Goal: Information Seeking & Learning: Understand process/instructions

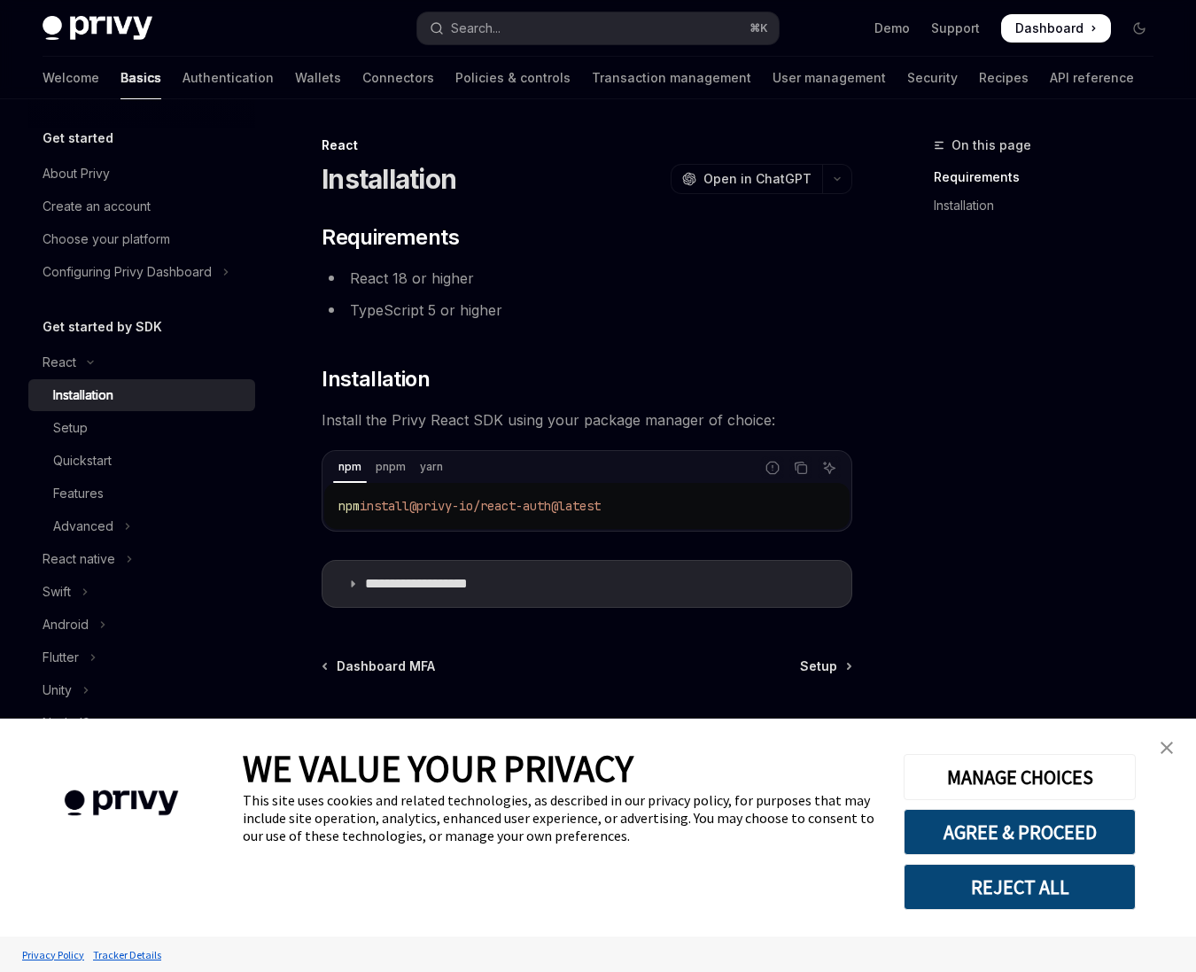
scroll to position [49, 0]
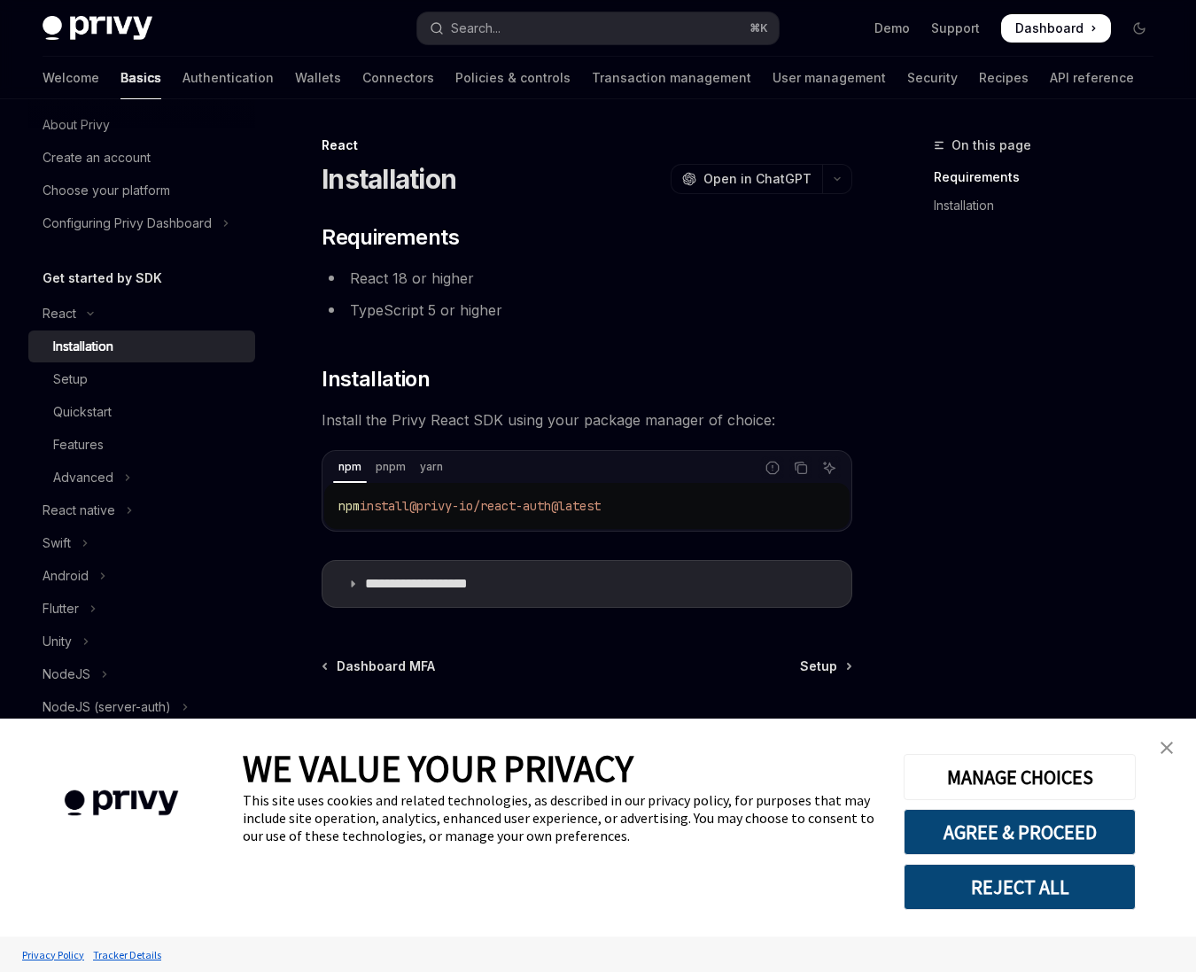
click at [1165, 740] on link "close banner" at bounding box center [1166, 747] width 35 height 35
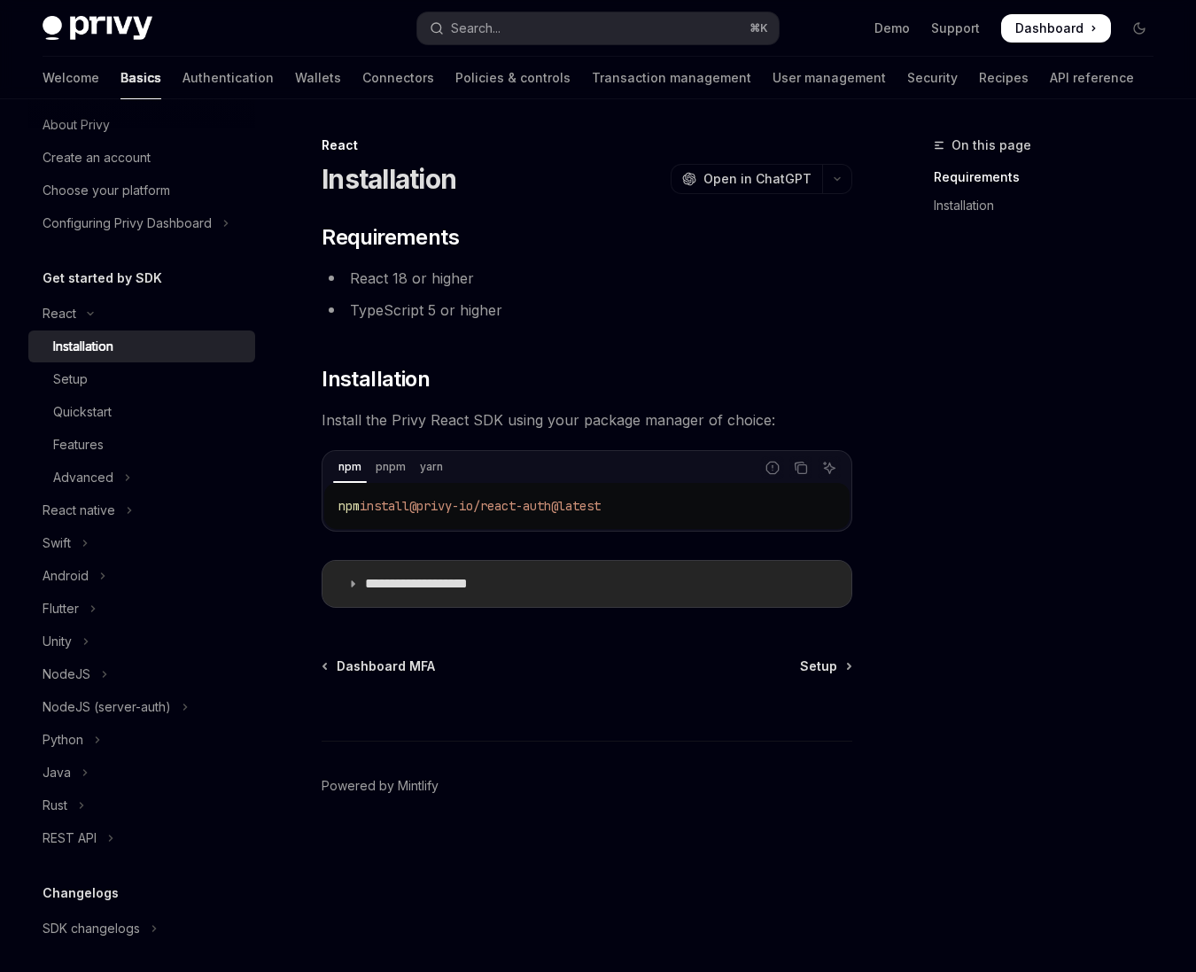
click at [468, 581] on p "**********" at bounding box center [438, 584] width 146 height 18
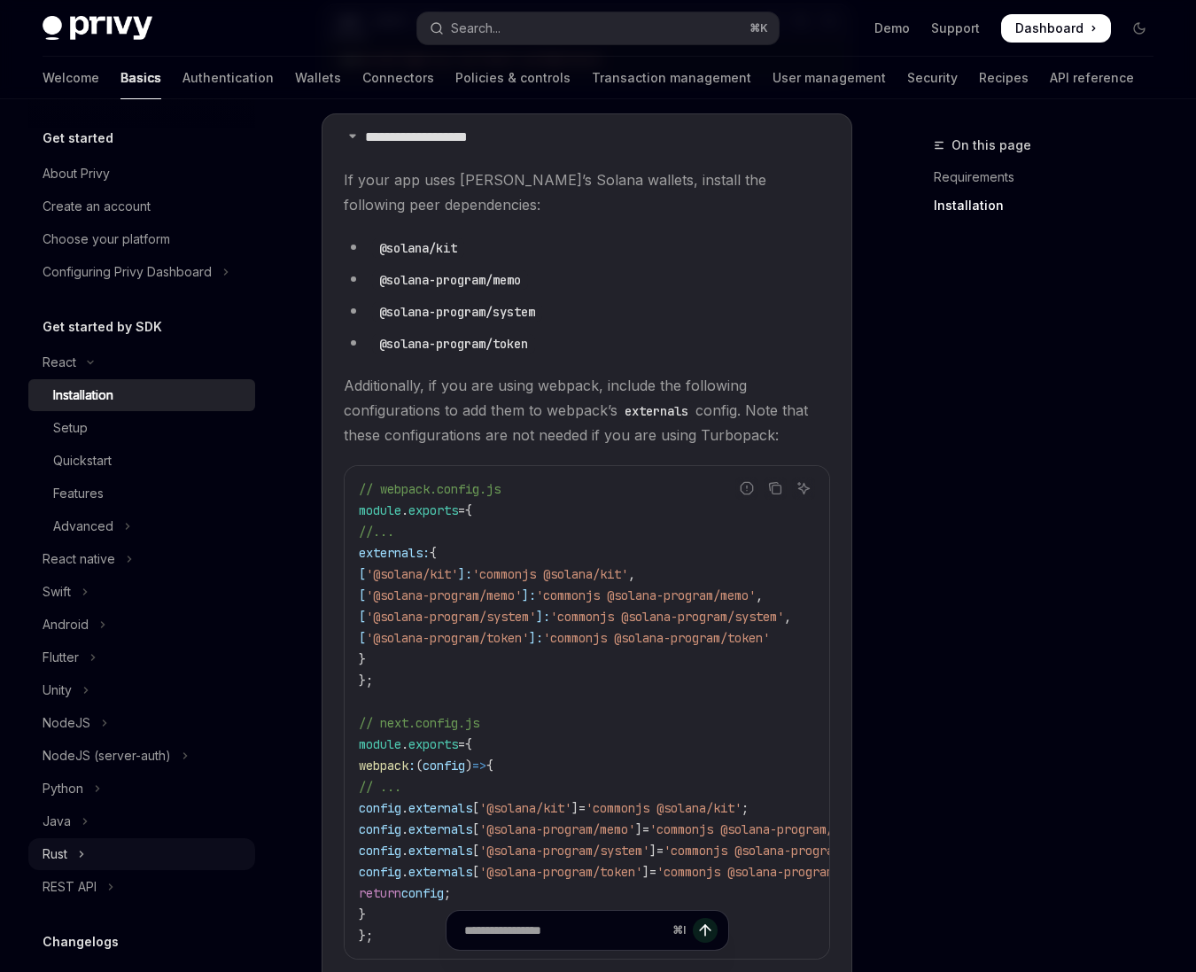
scroll to position [441, 0]
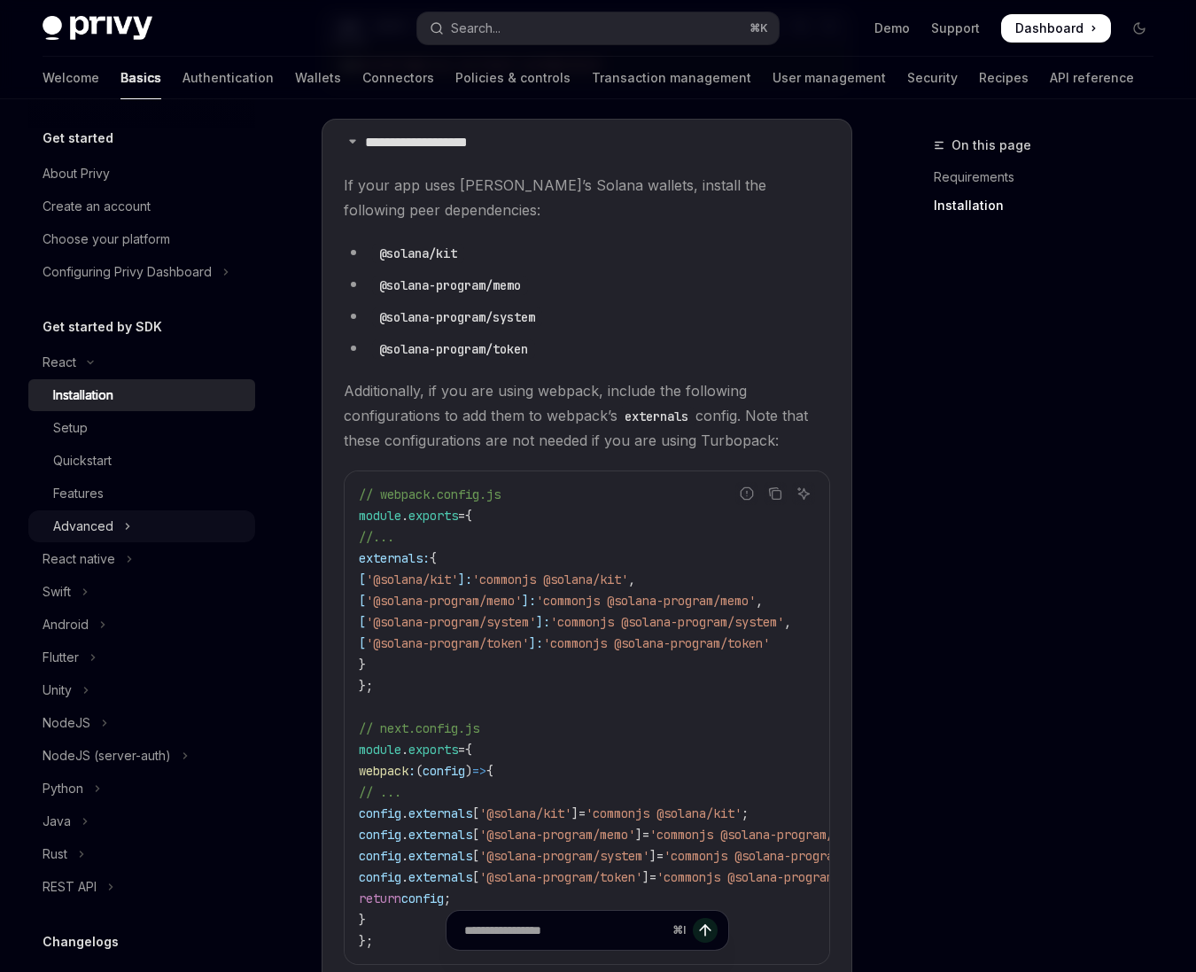
click at [129, 519] on icon "Toggle Advanced section" at bounding box center [127, 526] width 7 height 21
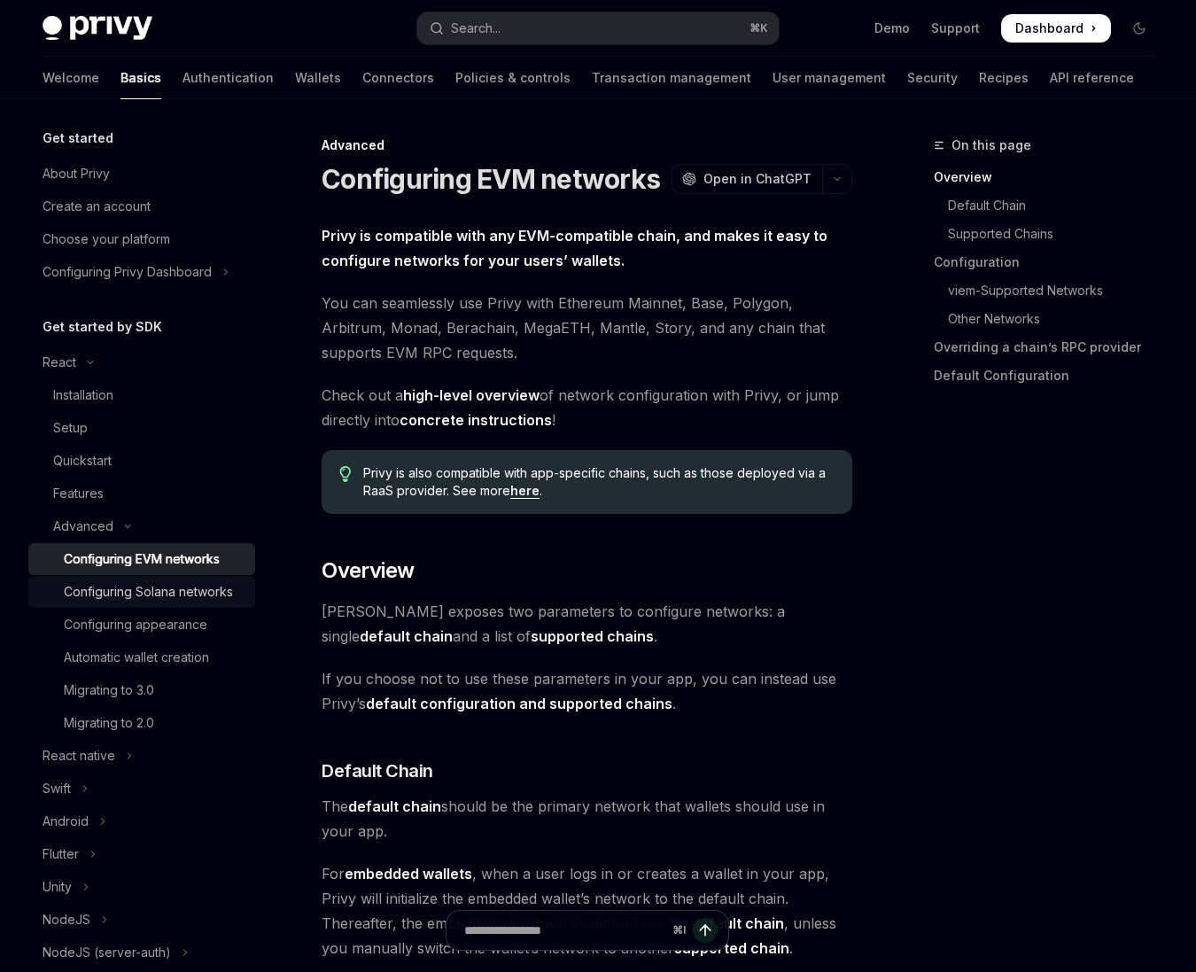
click at [195, 587] on div "Configuring Solana networks" at bounding box center [148, 591] width 169 height 21
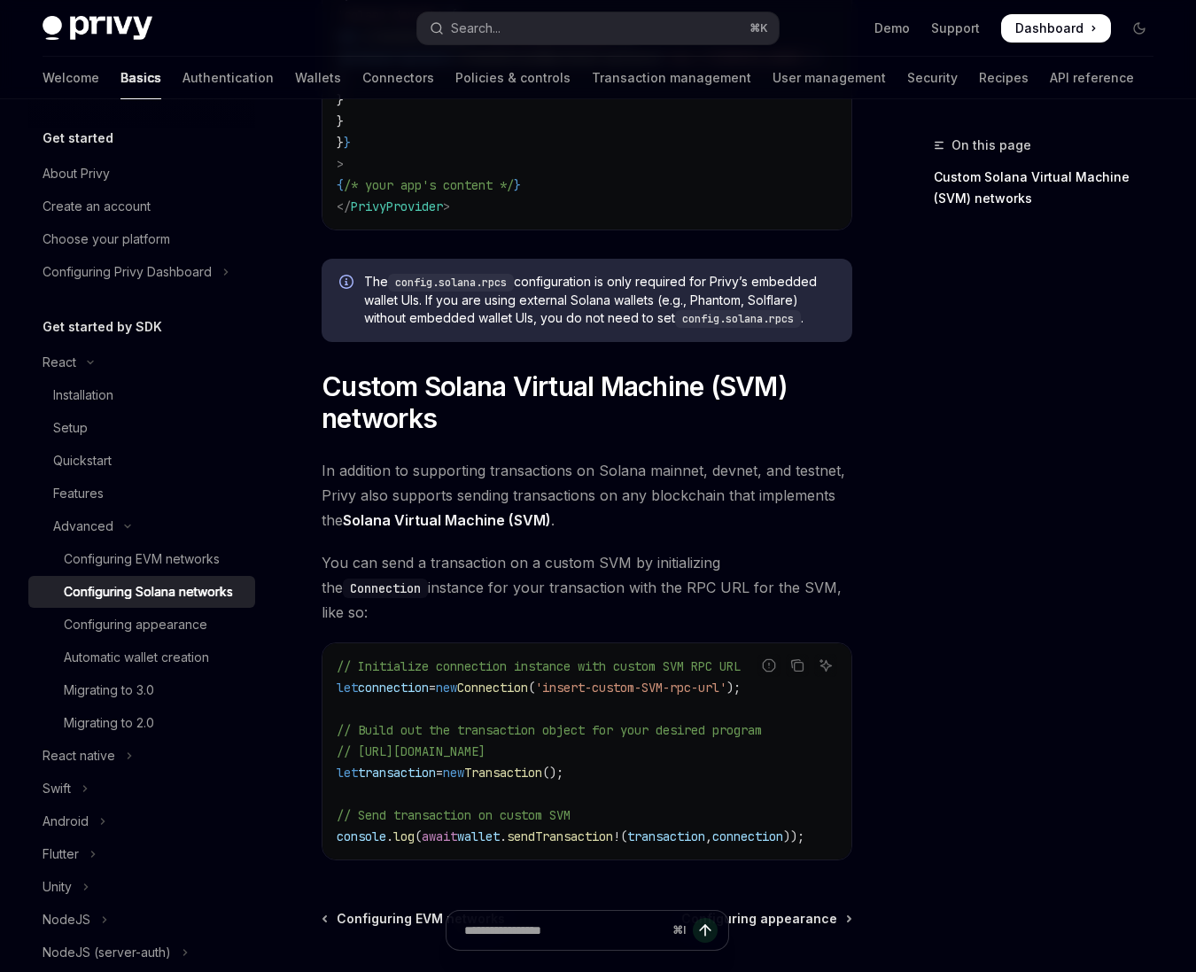
scroll to position [711, 0]
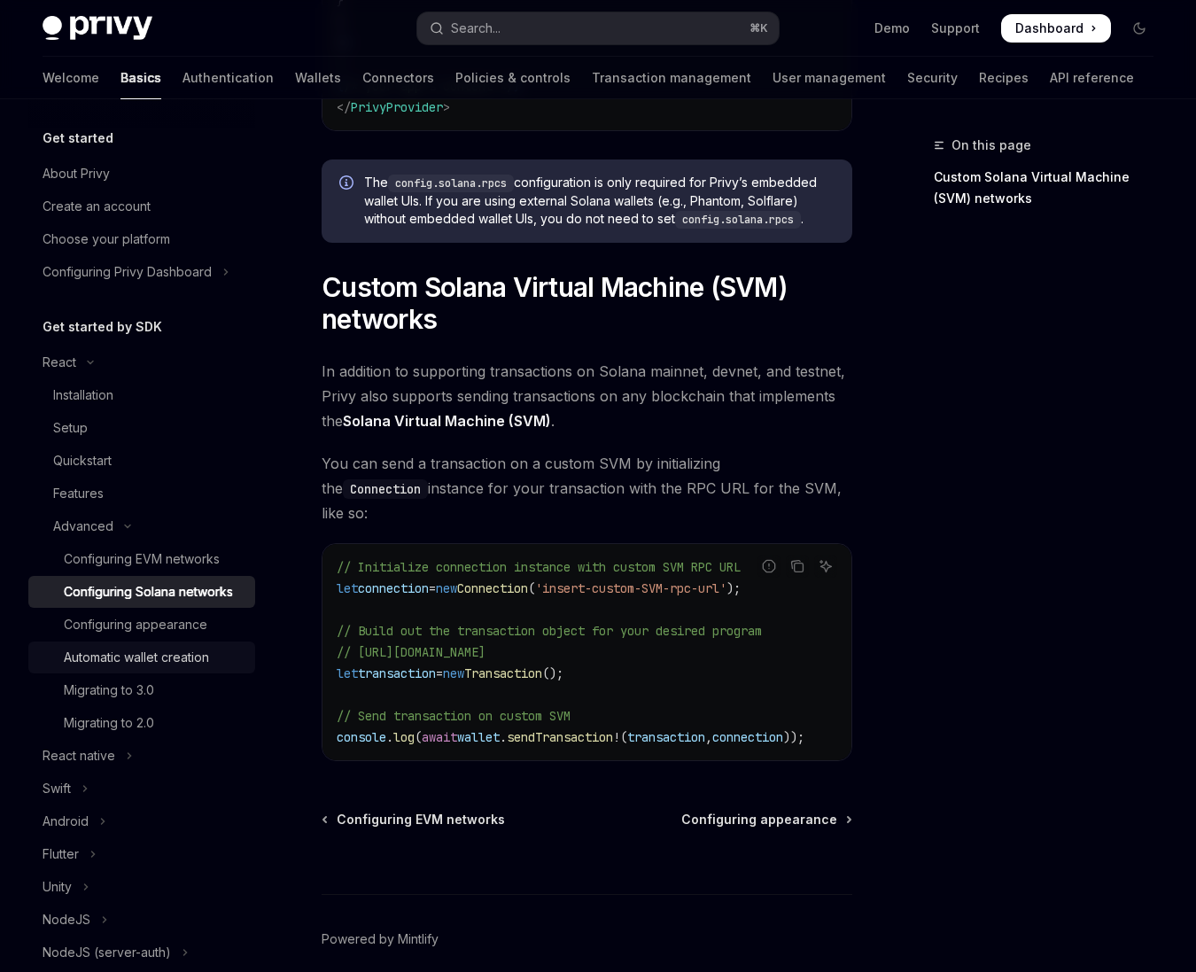
click at [206, 656] on div "Automatic wallet creation" at bounding box center [136, 657] width 145 height 21
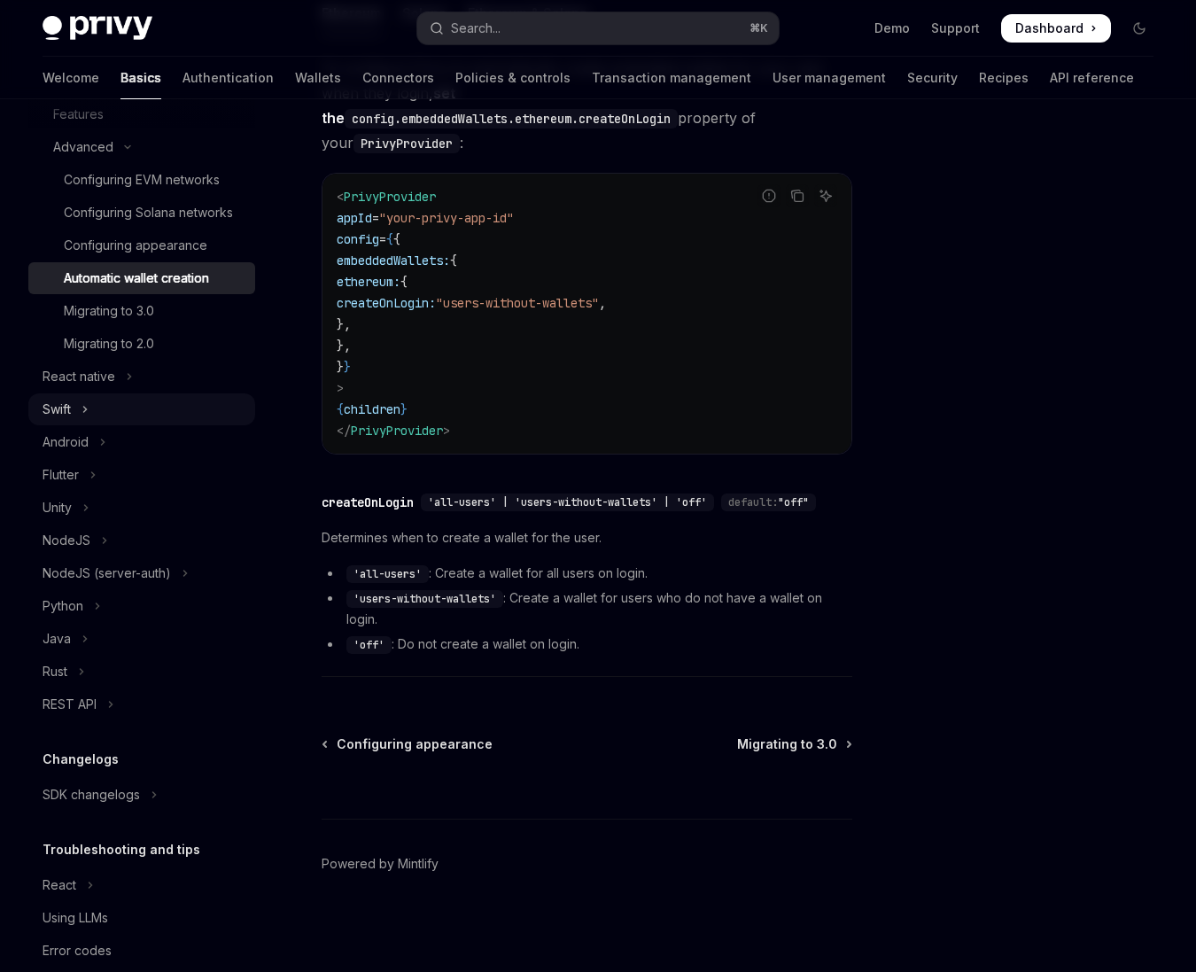
scroll to position [409, 0]
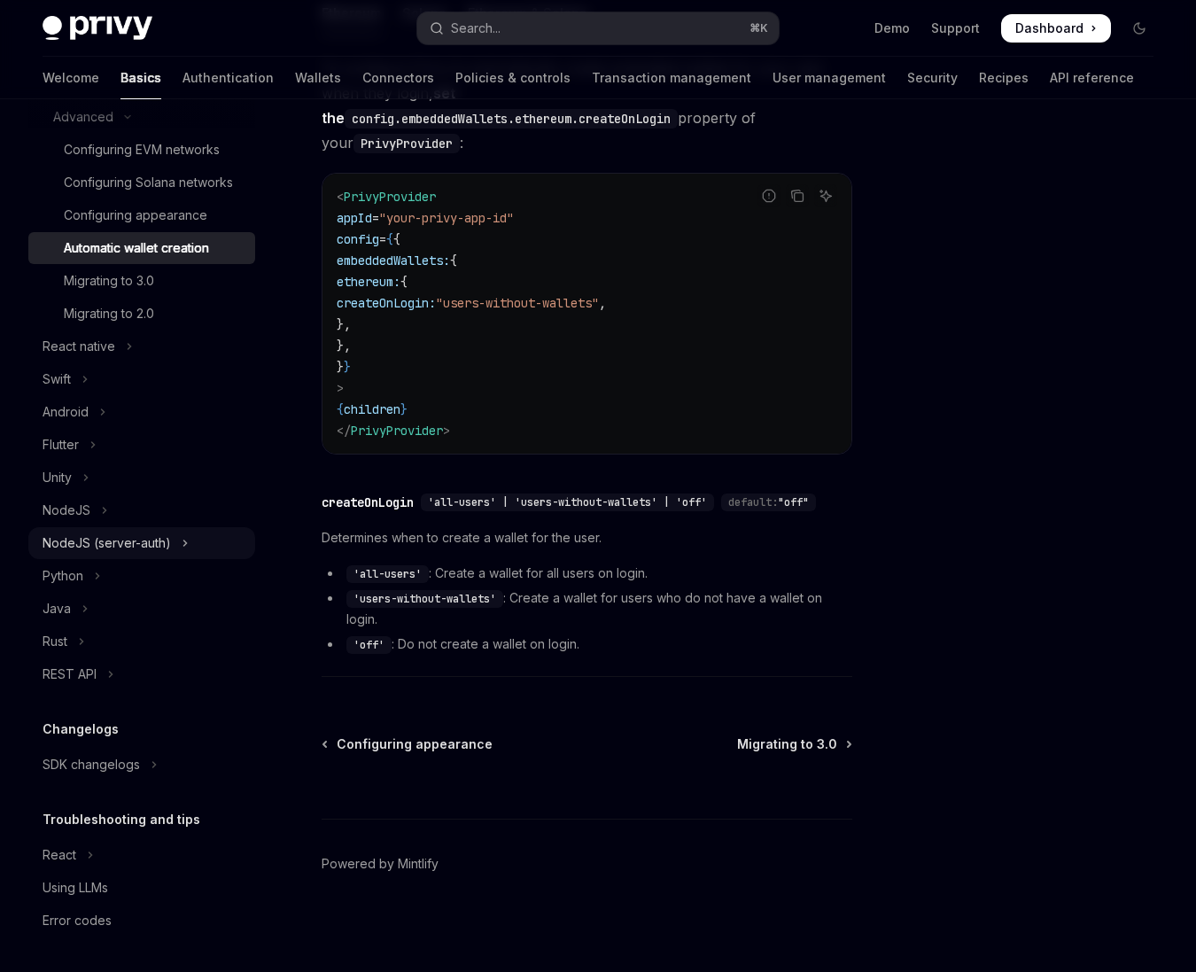
click at [172, 539] on button "NodeJS (server-auth)" at bounding box center [141, 543] width 227 height 32
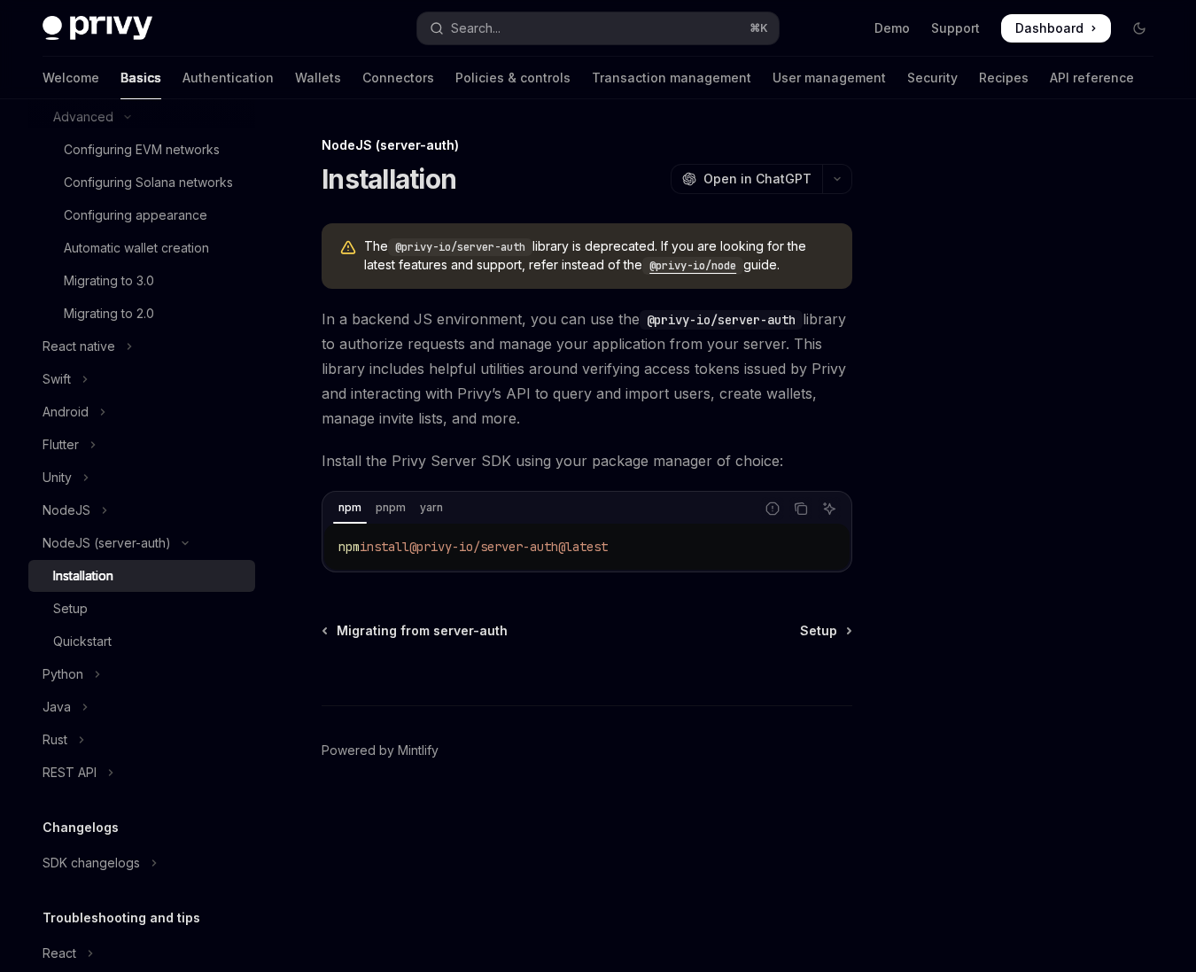
click at [171, 592] on ul "Installation Setup Quickstart" at bounding box center [141, 608] width 227 height 97
click at [167, 618] on div "Setup" at bounding box center [148, 608] width 191 height 21
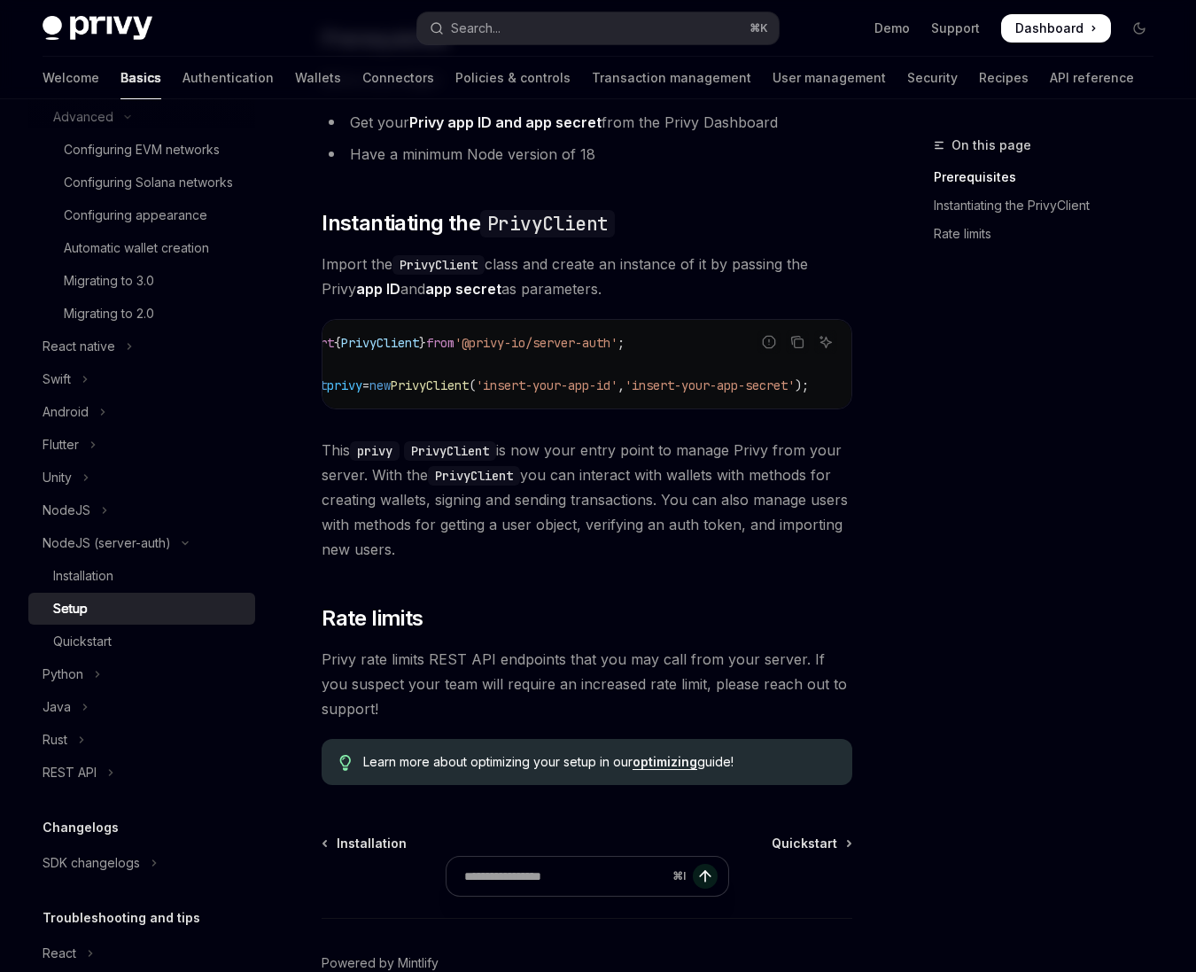
scroll to position [405, 0]
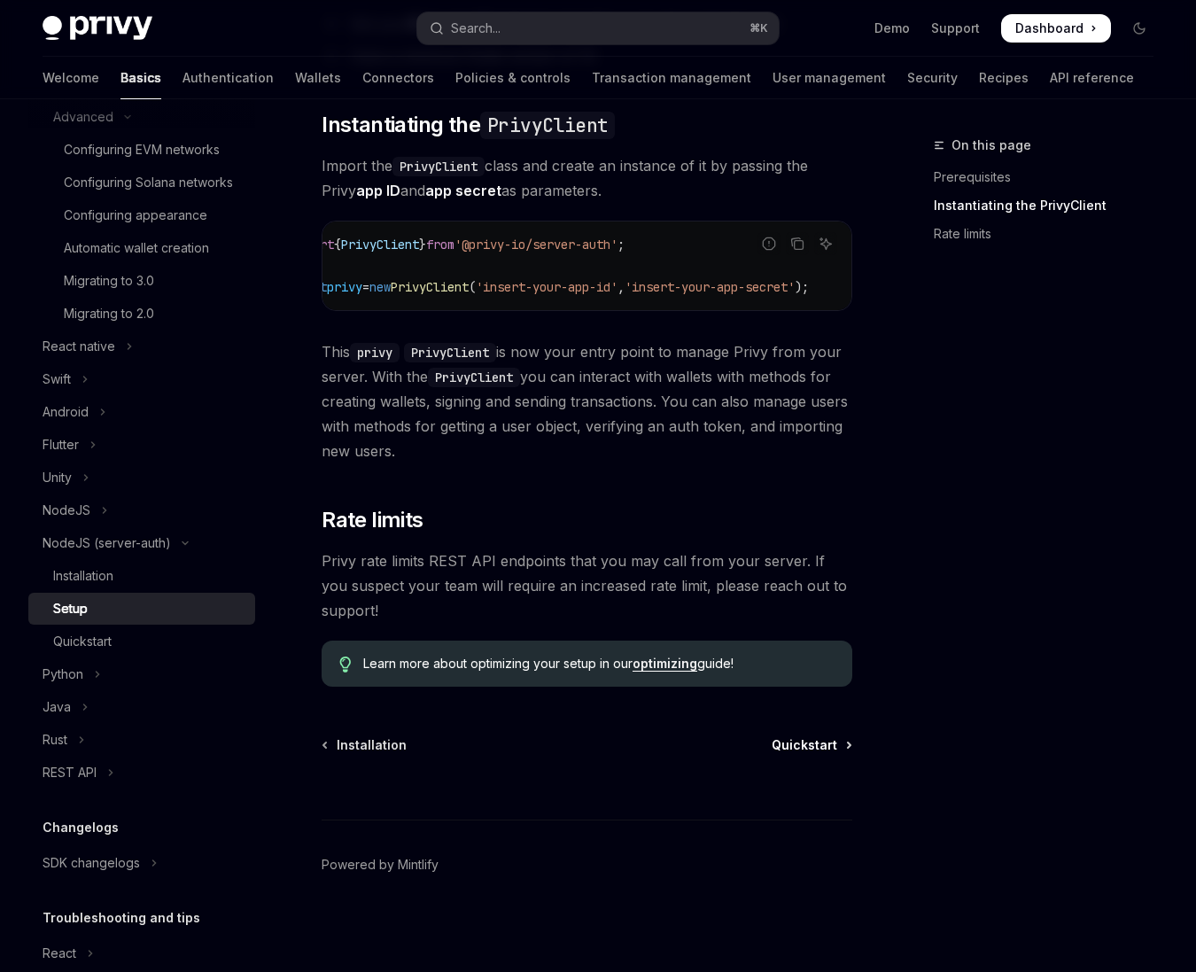
click at [802, 747] on span "Quickstart" at bounding box center [805, 745] width 66 height 18
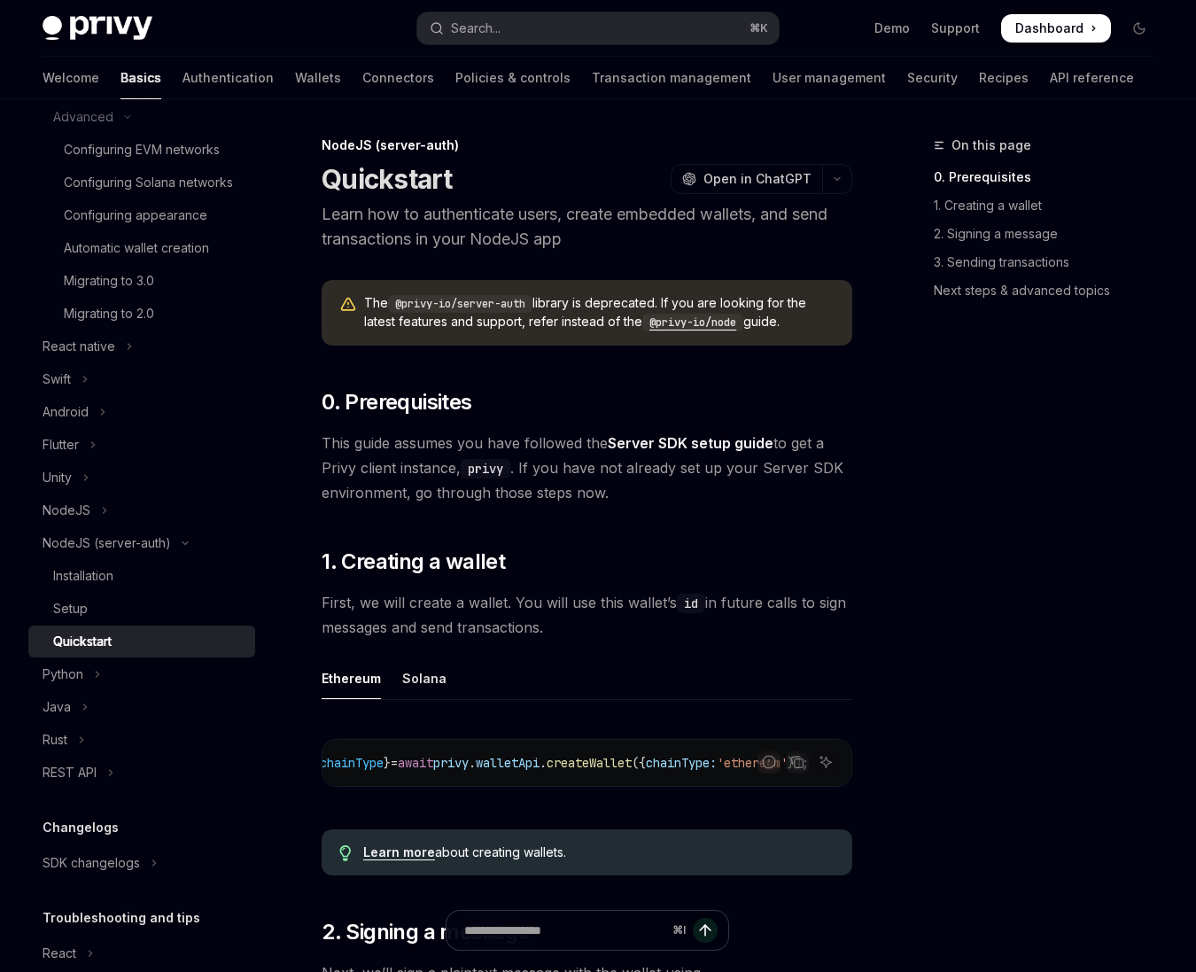
click at [704, 329] on code "@privy-io/node" at bounding box center [692, 323] width 101 height 18
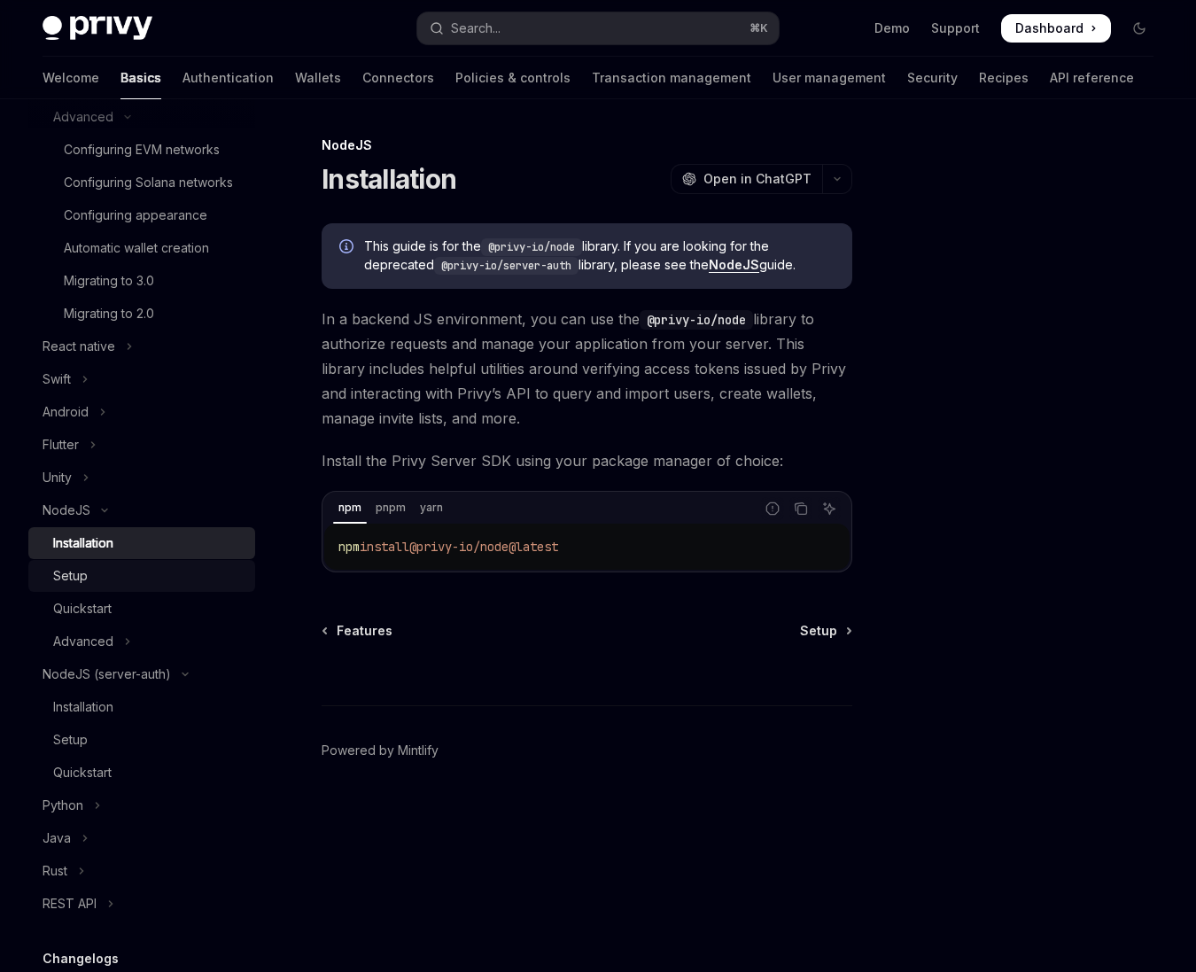
click at [171, 585] on div "Setup" at bounding box center [148, 575] width 191 height 21
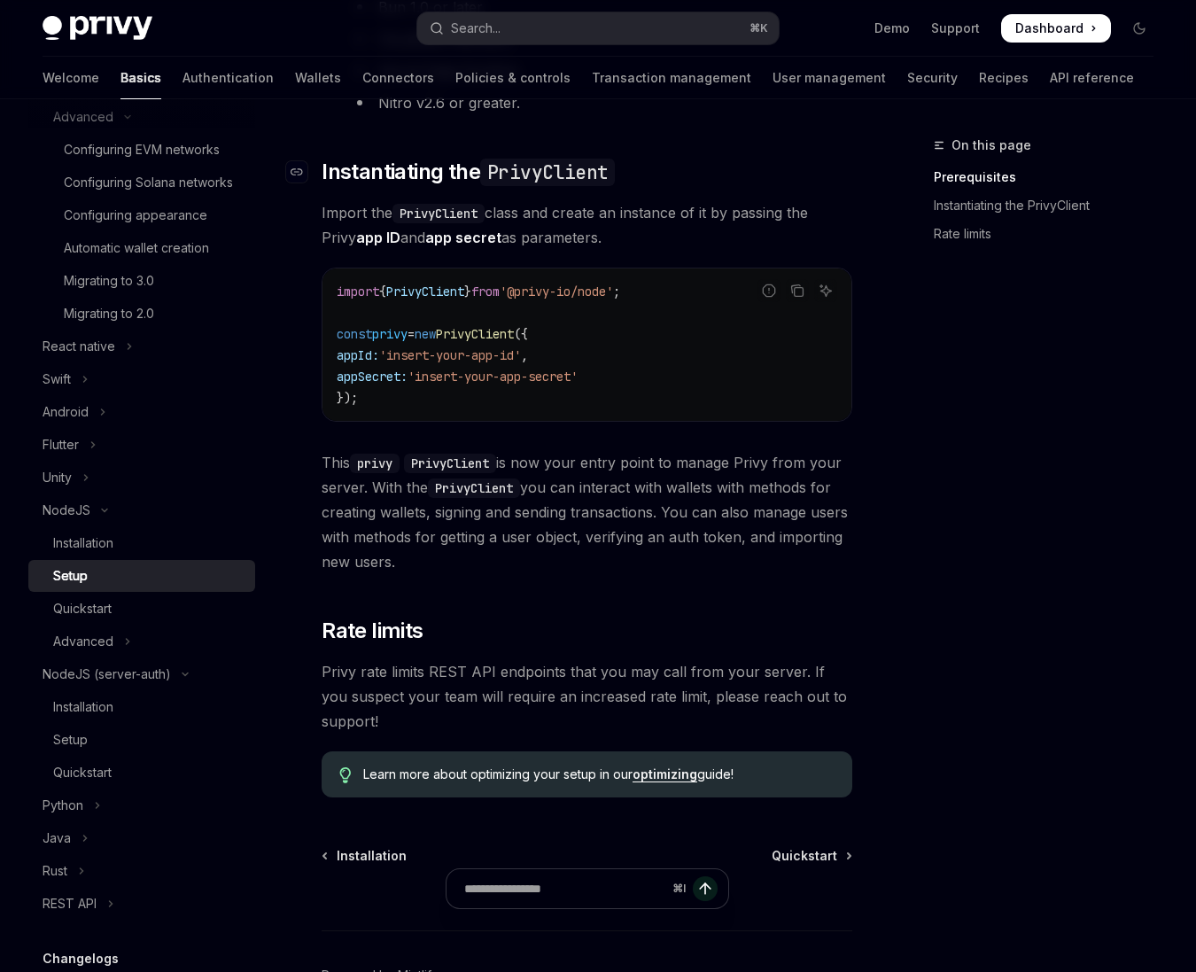
scroll to position [556, 0]
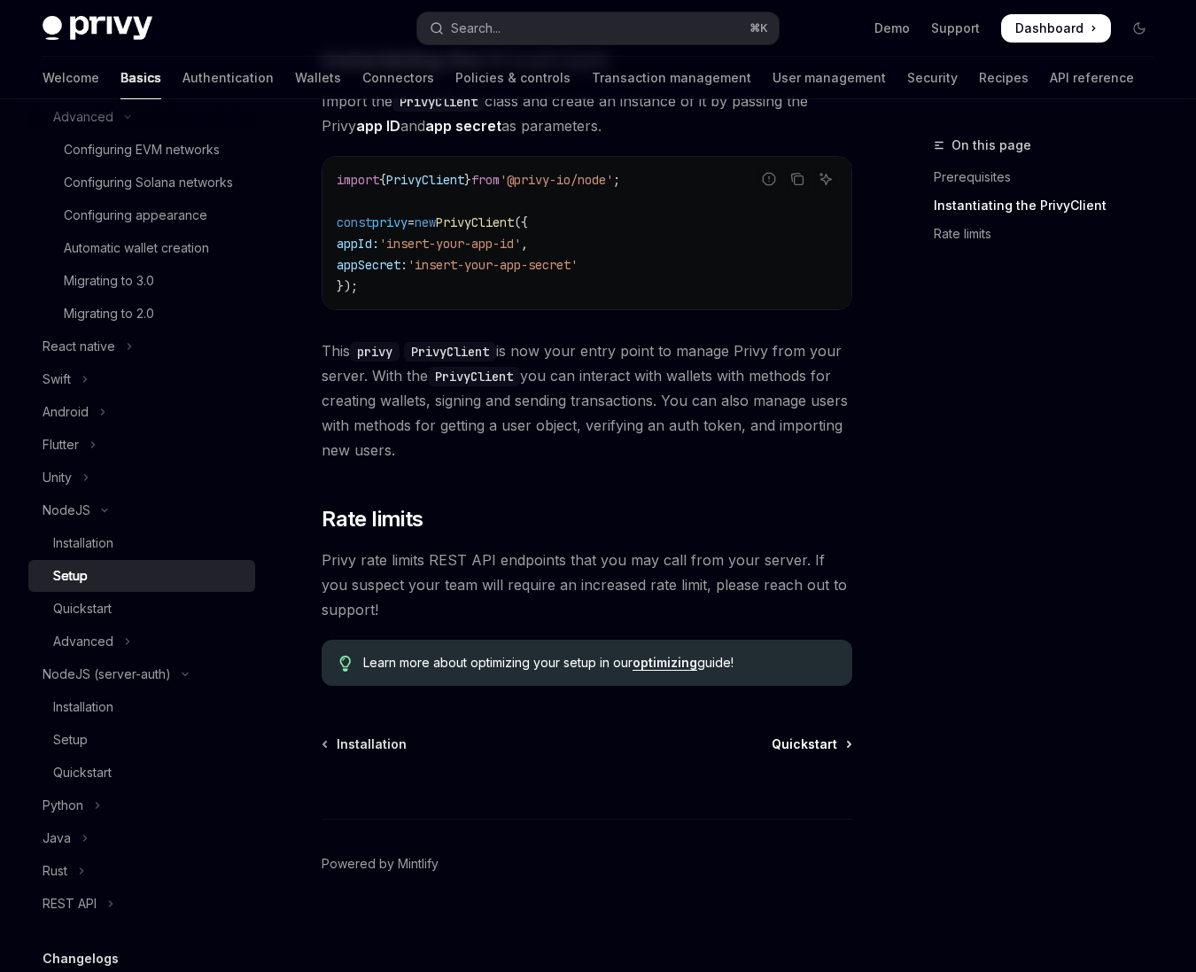
click at [829, 750] on span "Quickstart" at bounding box center [805, 744] width 66 height 18
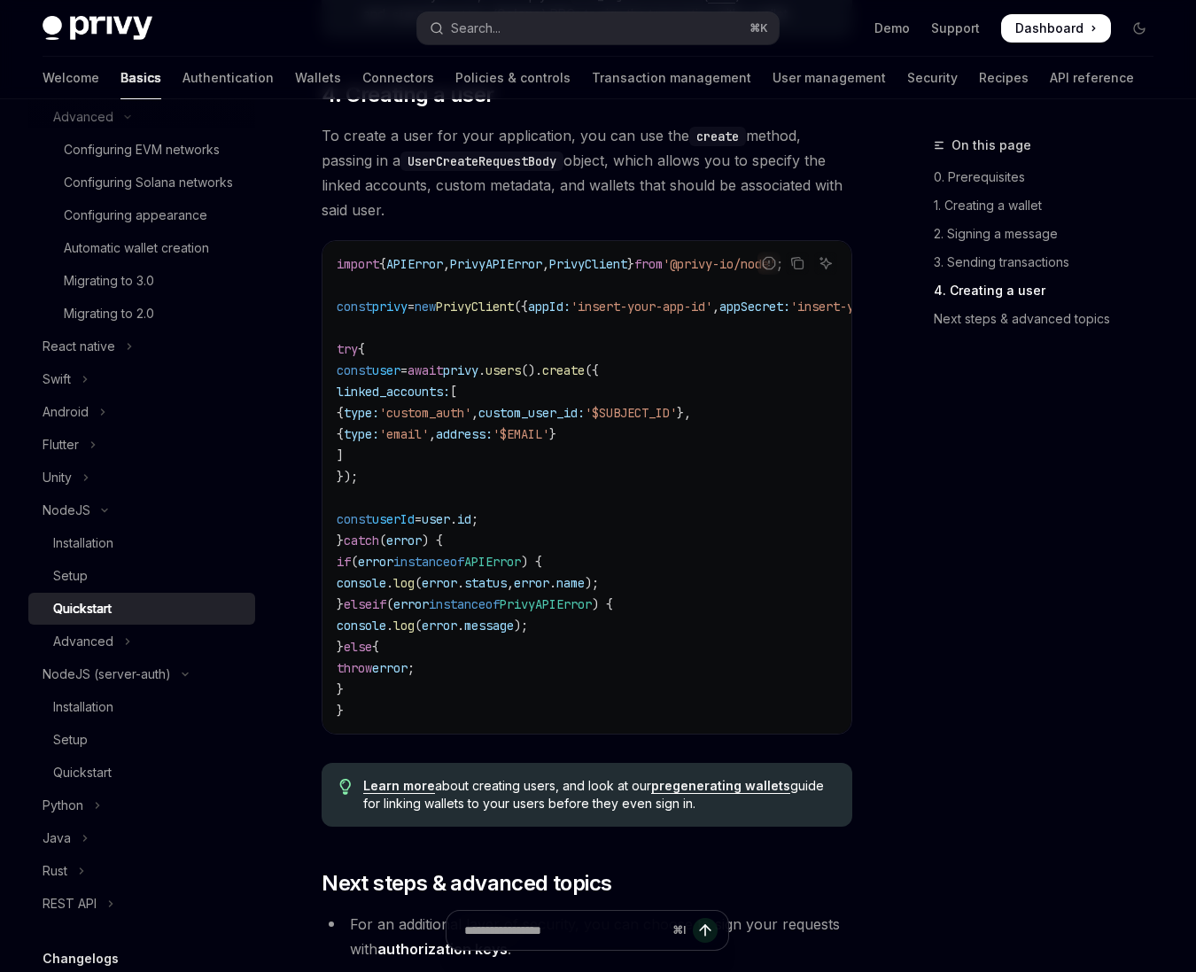
scroll to position [3241, 0]
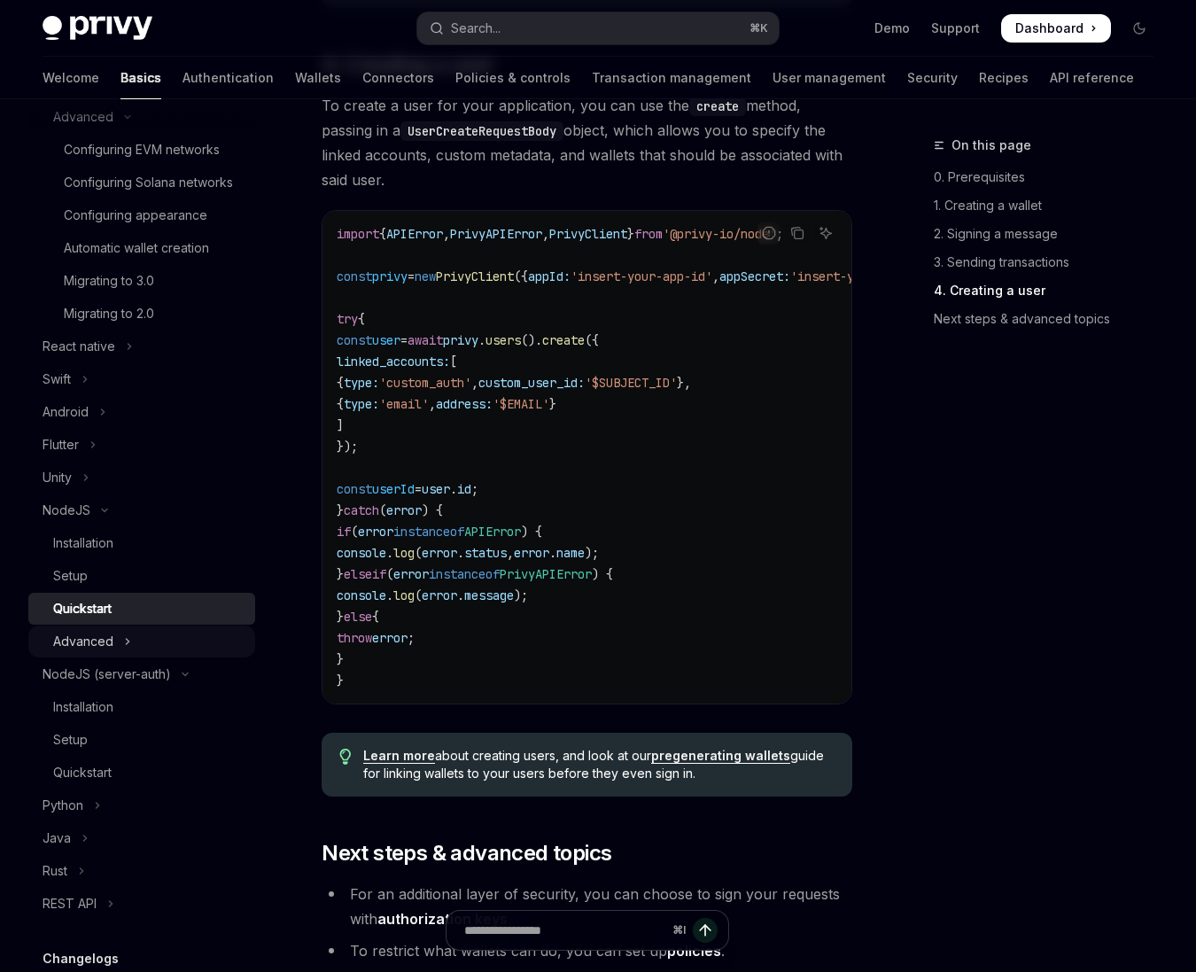
click at [197, 634] on button "Advanced" at bounding box center [141, 642] width 227 height 32
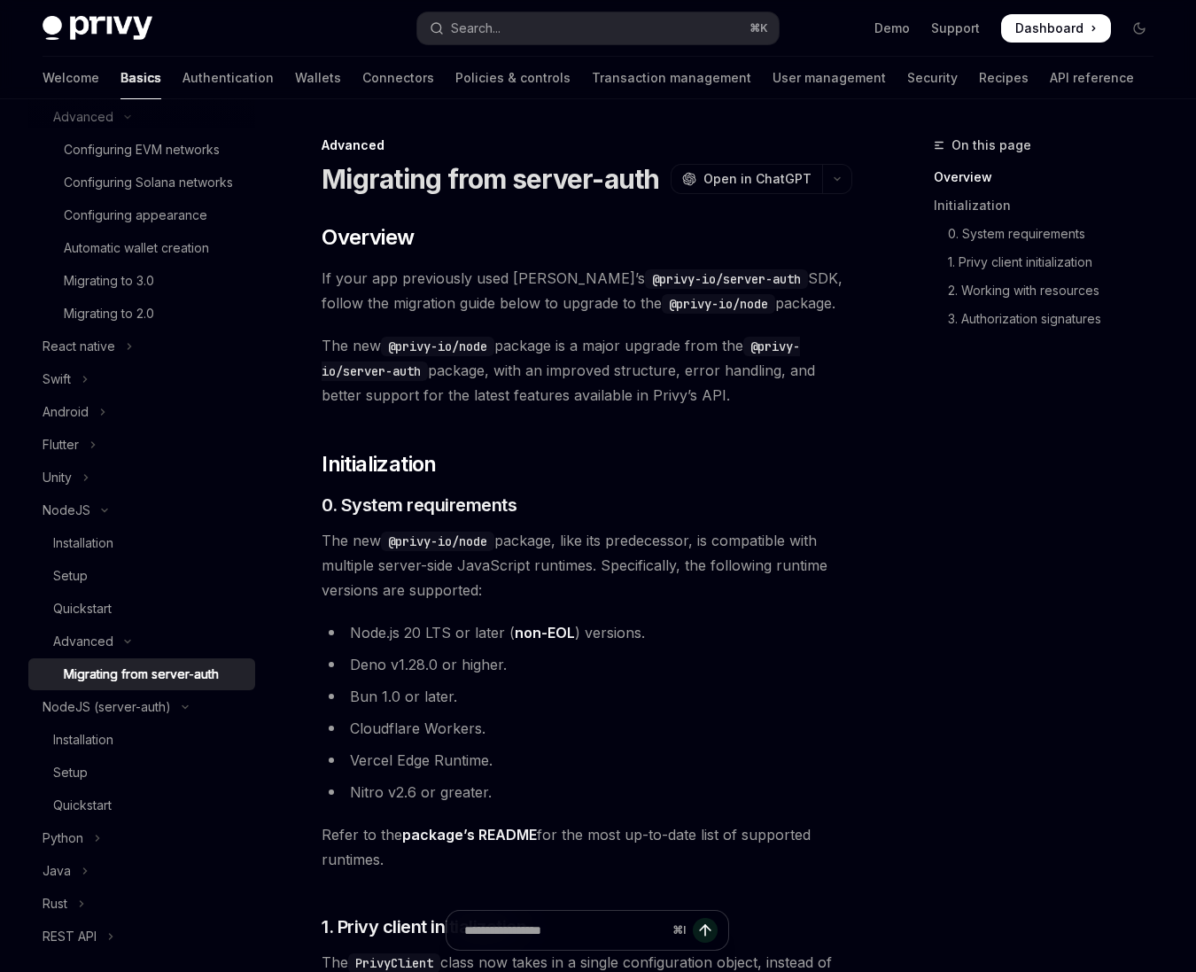
click at [193, 669] on div "Migrating from server-auth" at bounding box center [141, 674] width 155 height 21
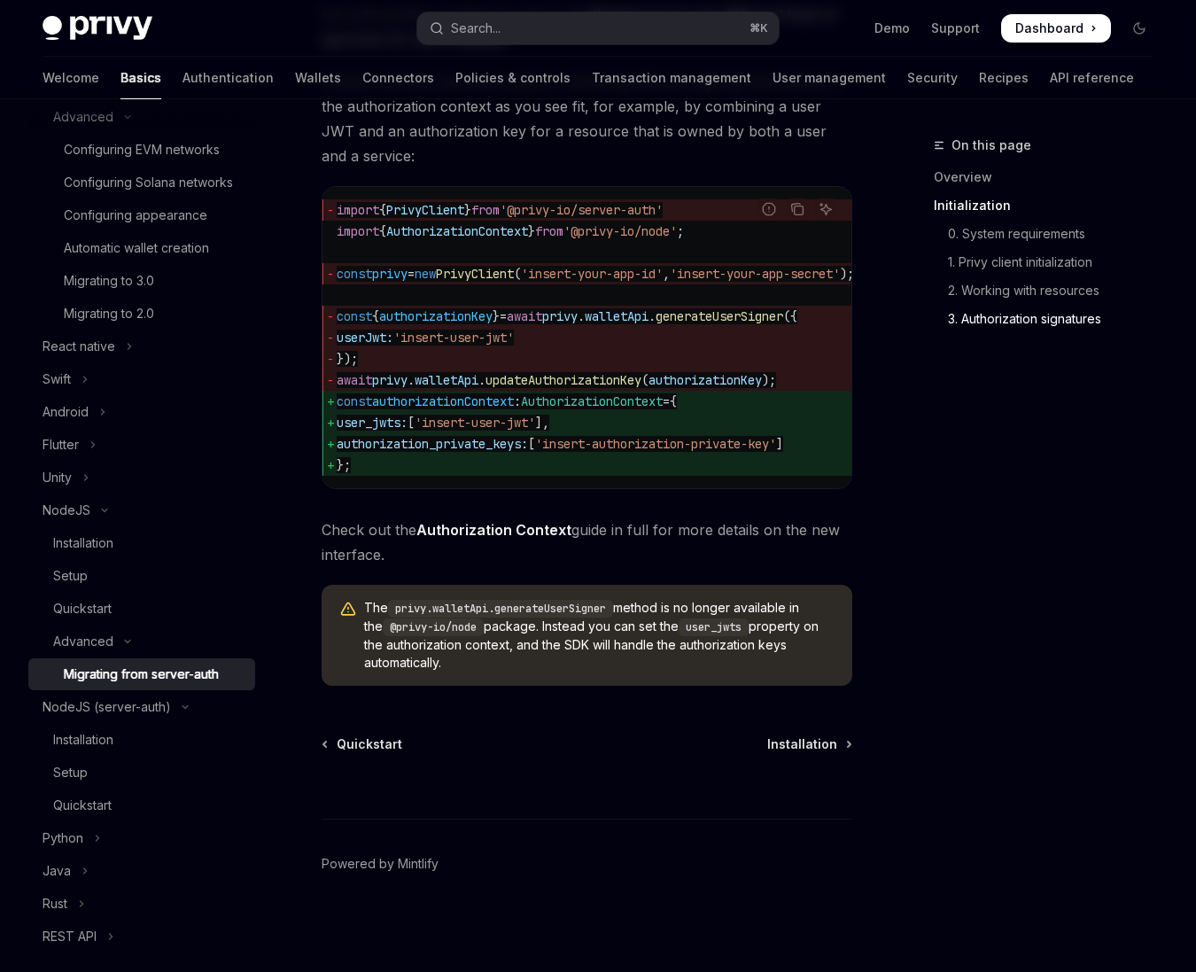
scroll to position [2697, 0]
click at [229, 405] on button "Android" at bounding box center [141, 412] width 227 height 32
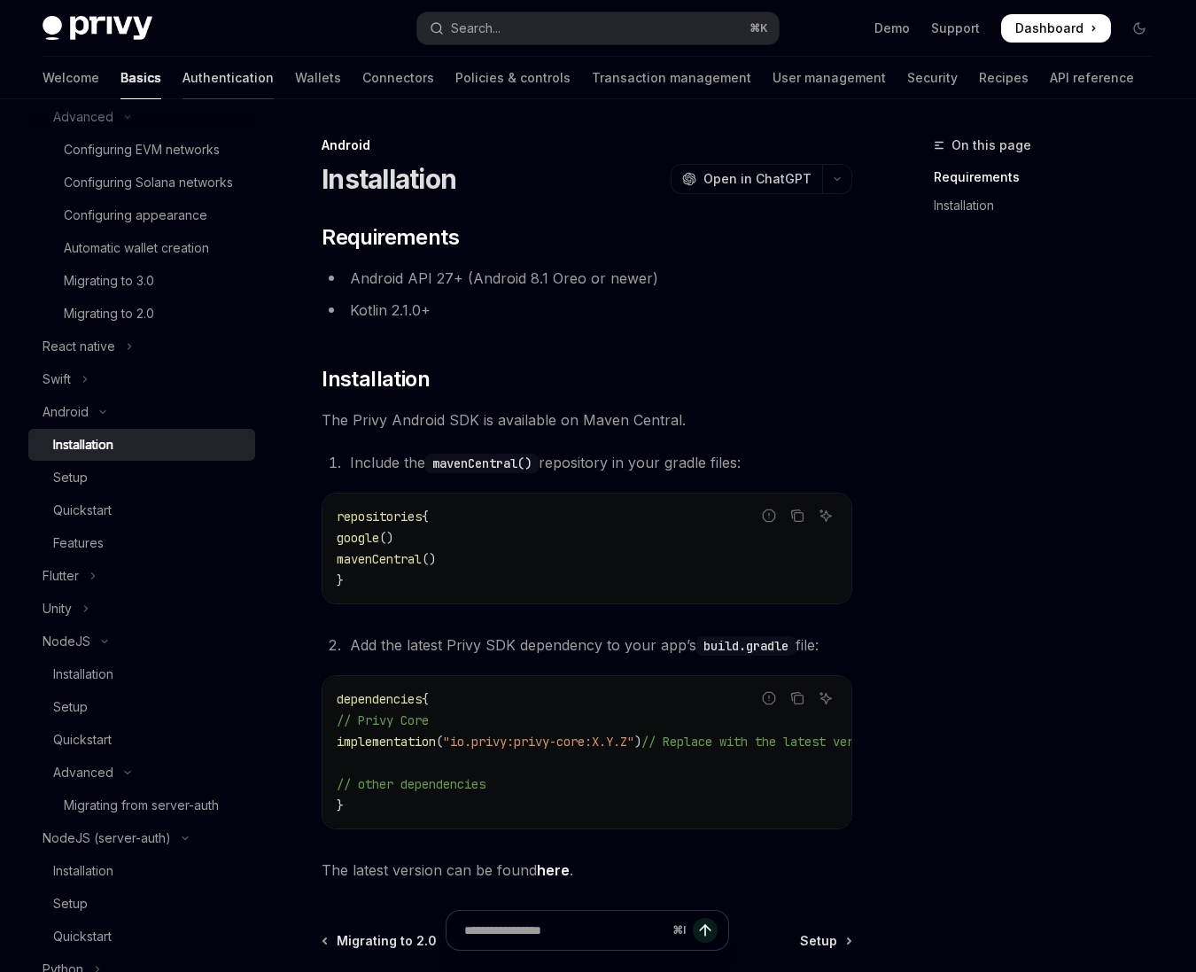
click at [183, 68] on link "Authentication" at bounding box center [228, 78] width 91 height 43
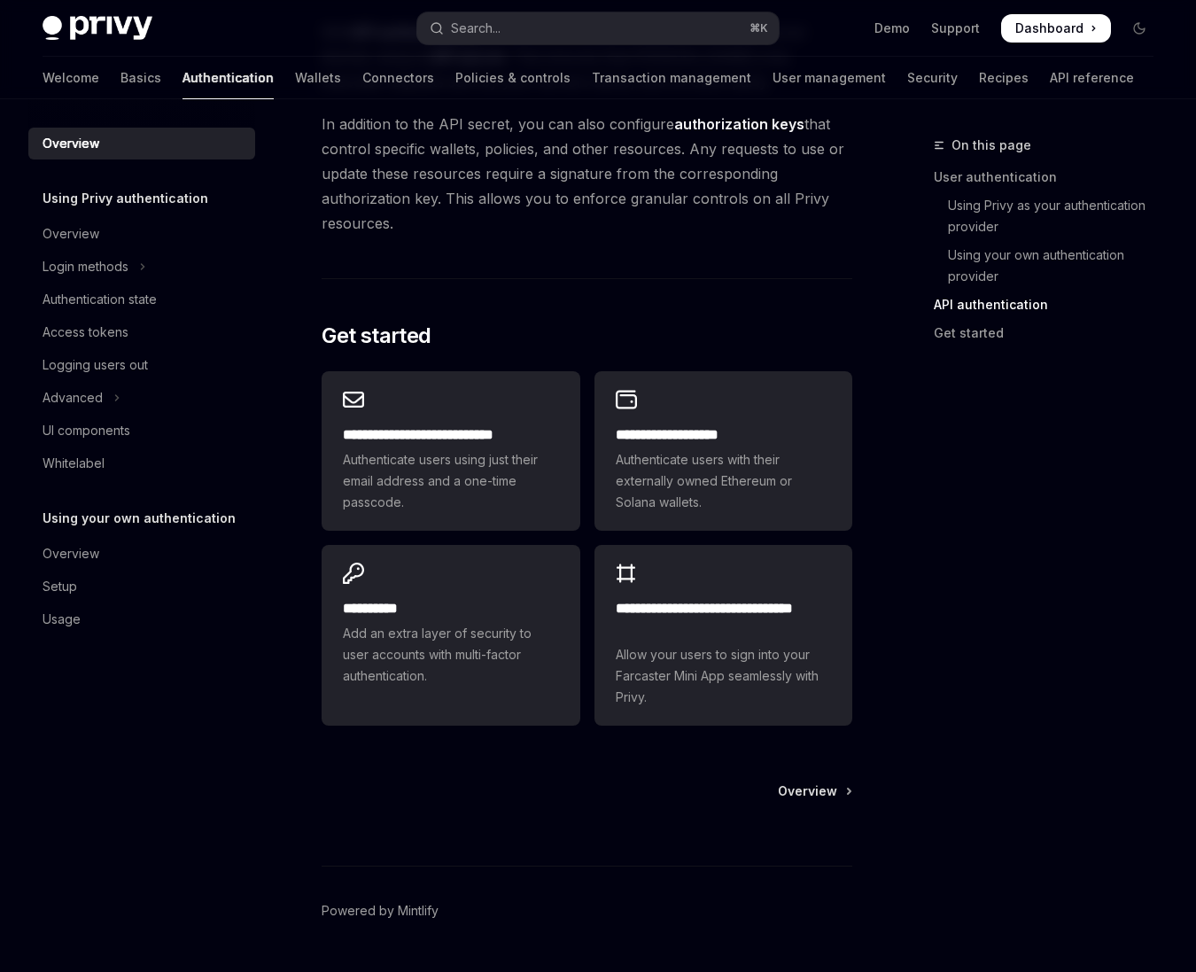
scroll to position [1413, 0]
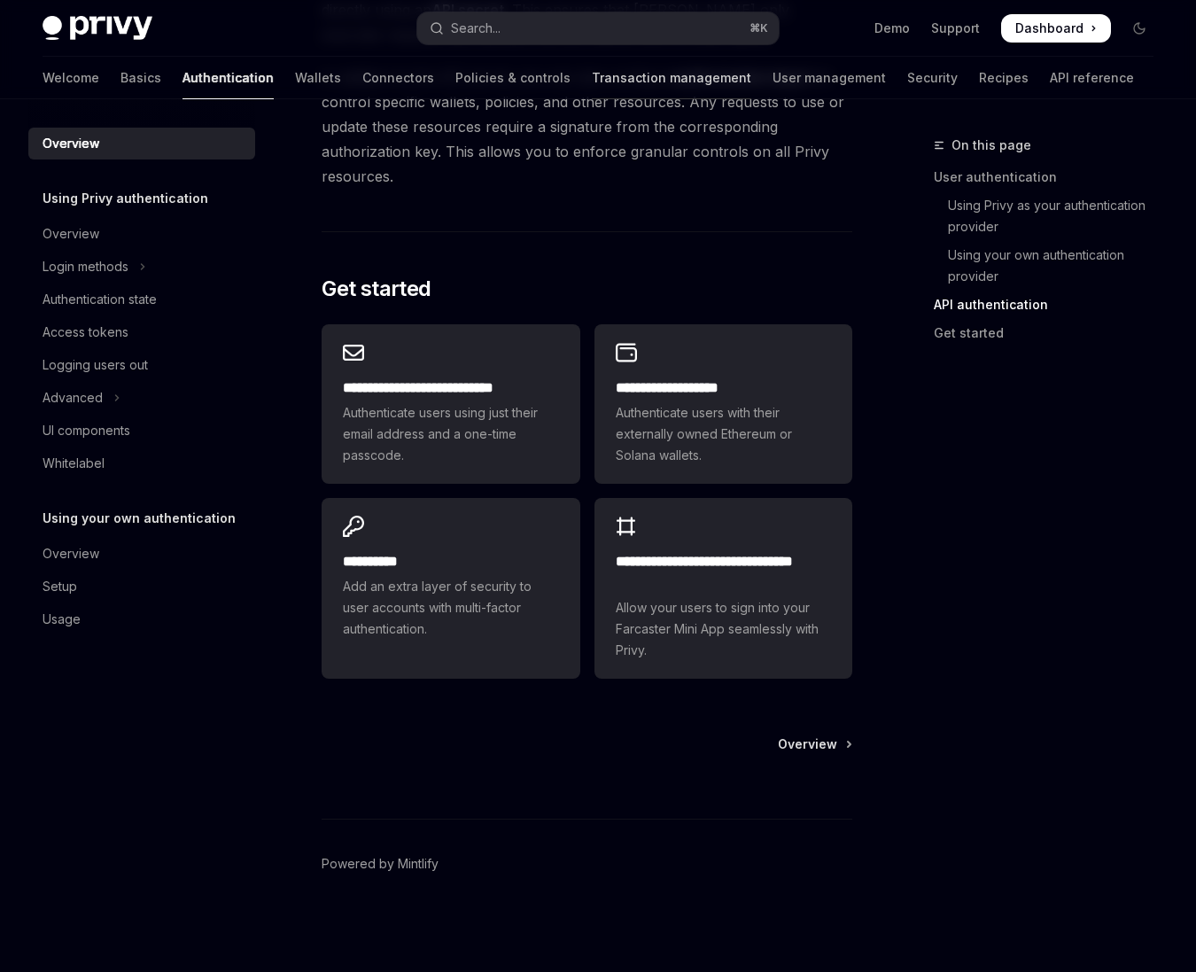
click at [597, 73] on link "Transaction management" at bounding box center [671, 78] width 159 height 43
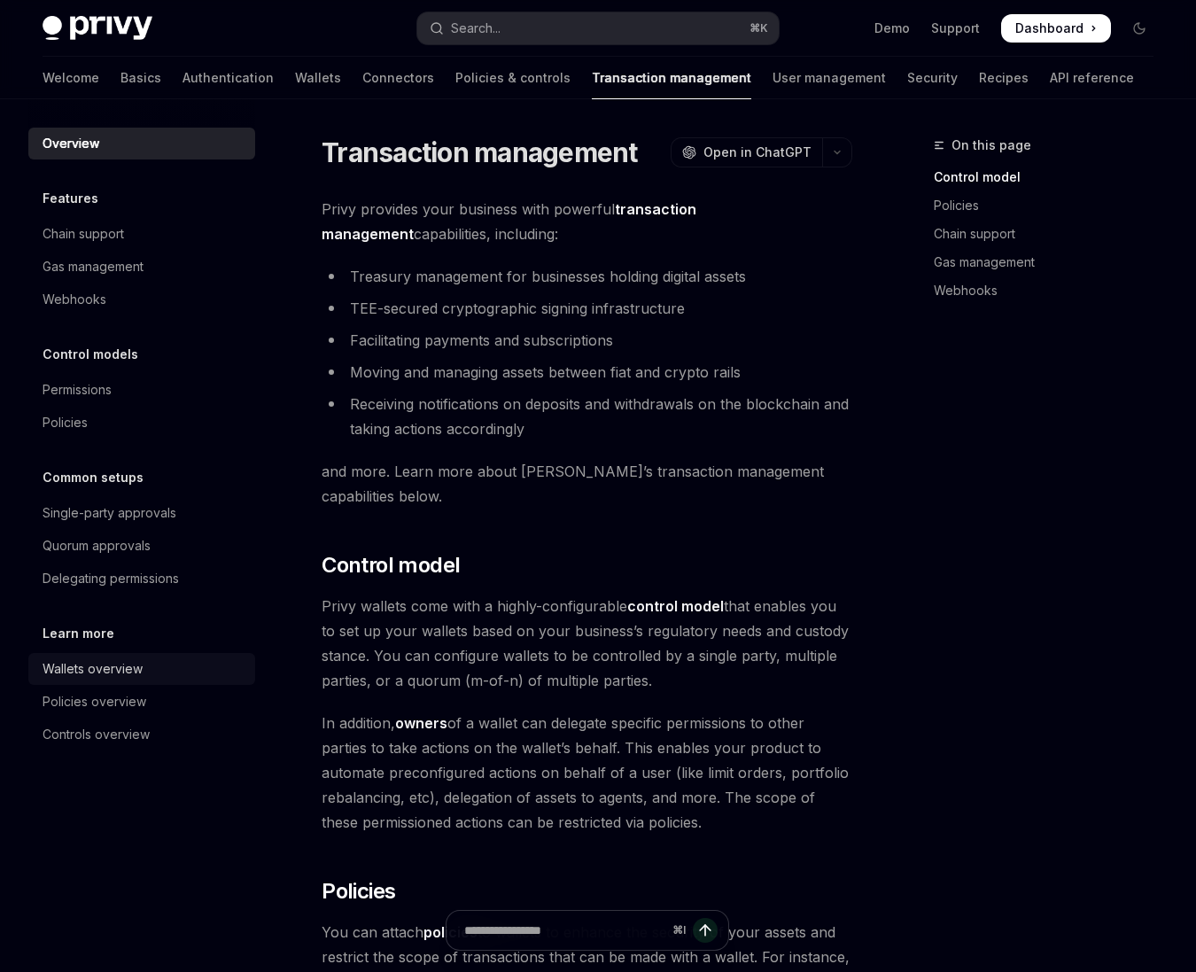
click at [179, 672] on div "Wallets overview" at bounding box center [144, 668] width 202 height 21
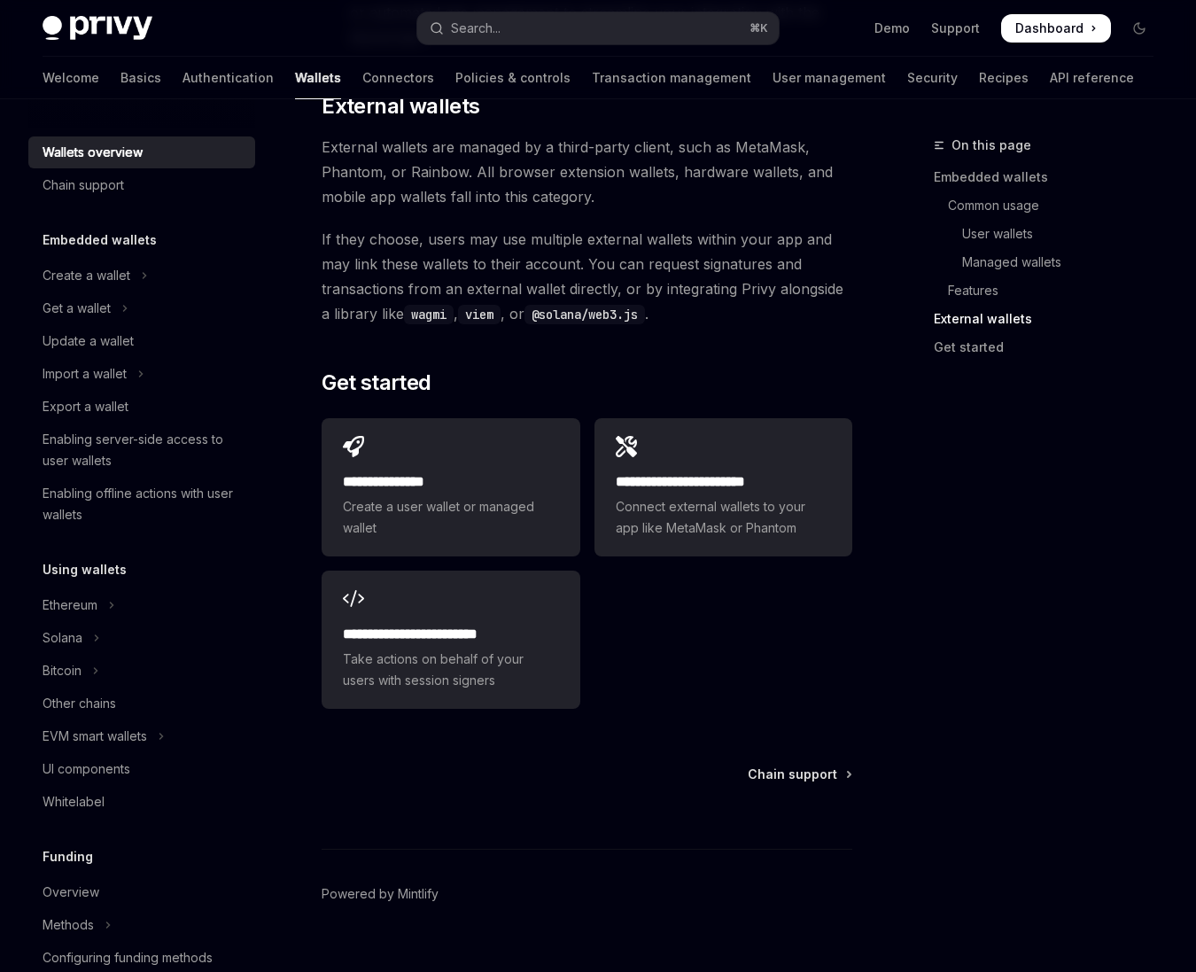
scroll to position [2916, 0]
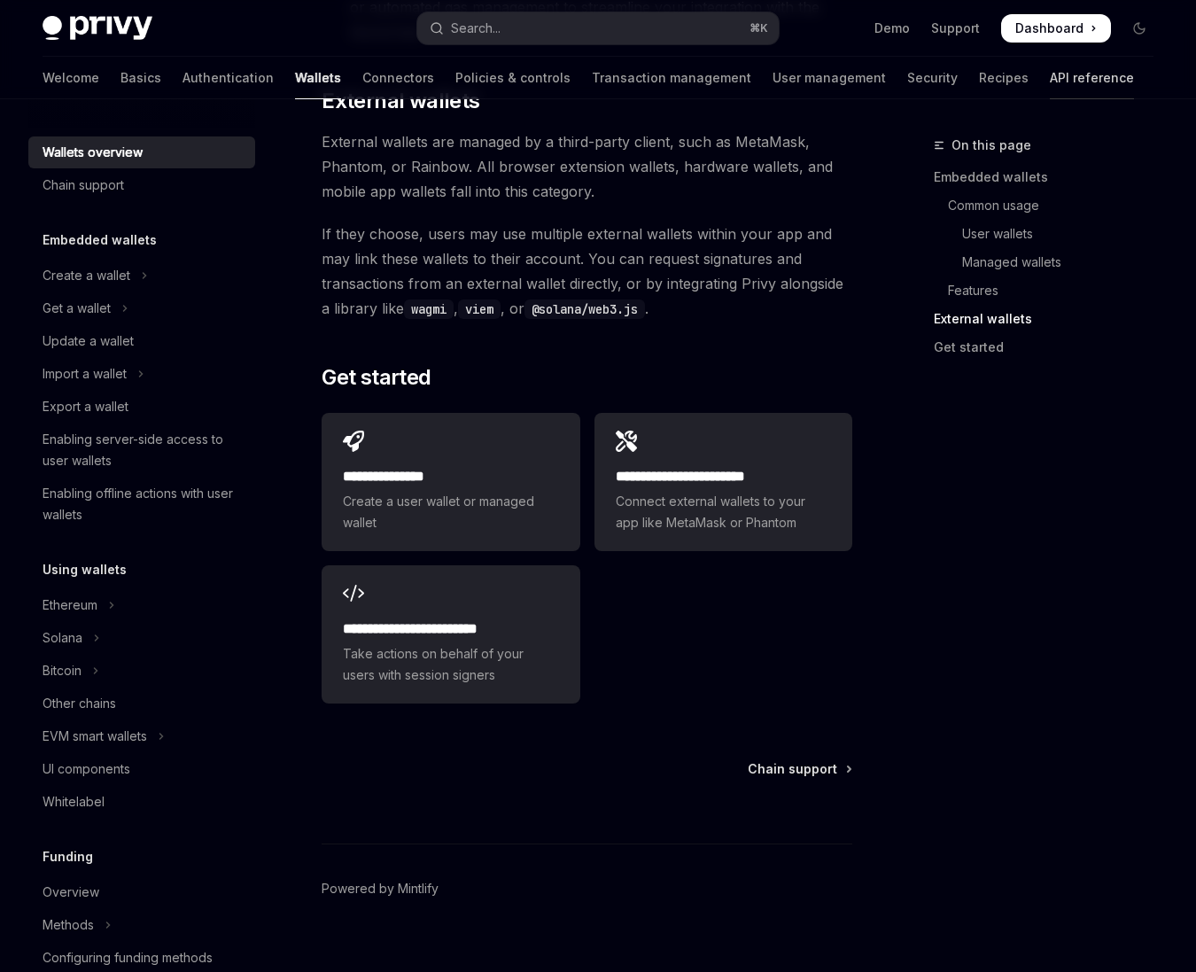
click at [1050, 82] on link "API reference" at bounding box center [1092, 78] width 84 height 43
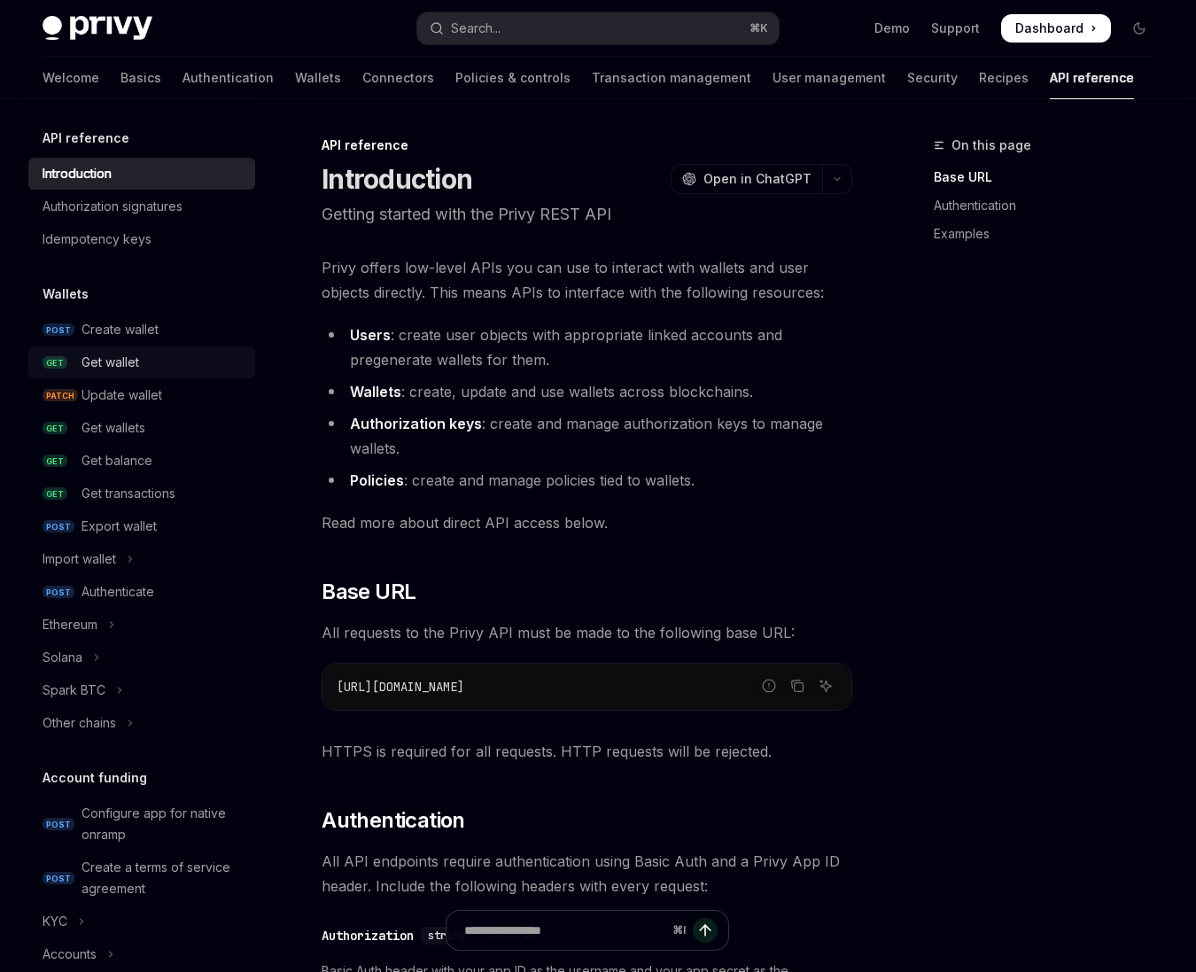
click at [167, 362] on div "Get wallet" at bounding box center [163, 362] width 163 height 21
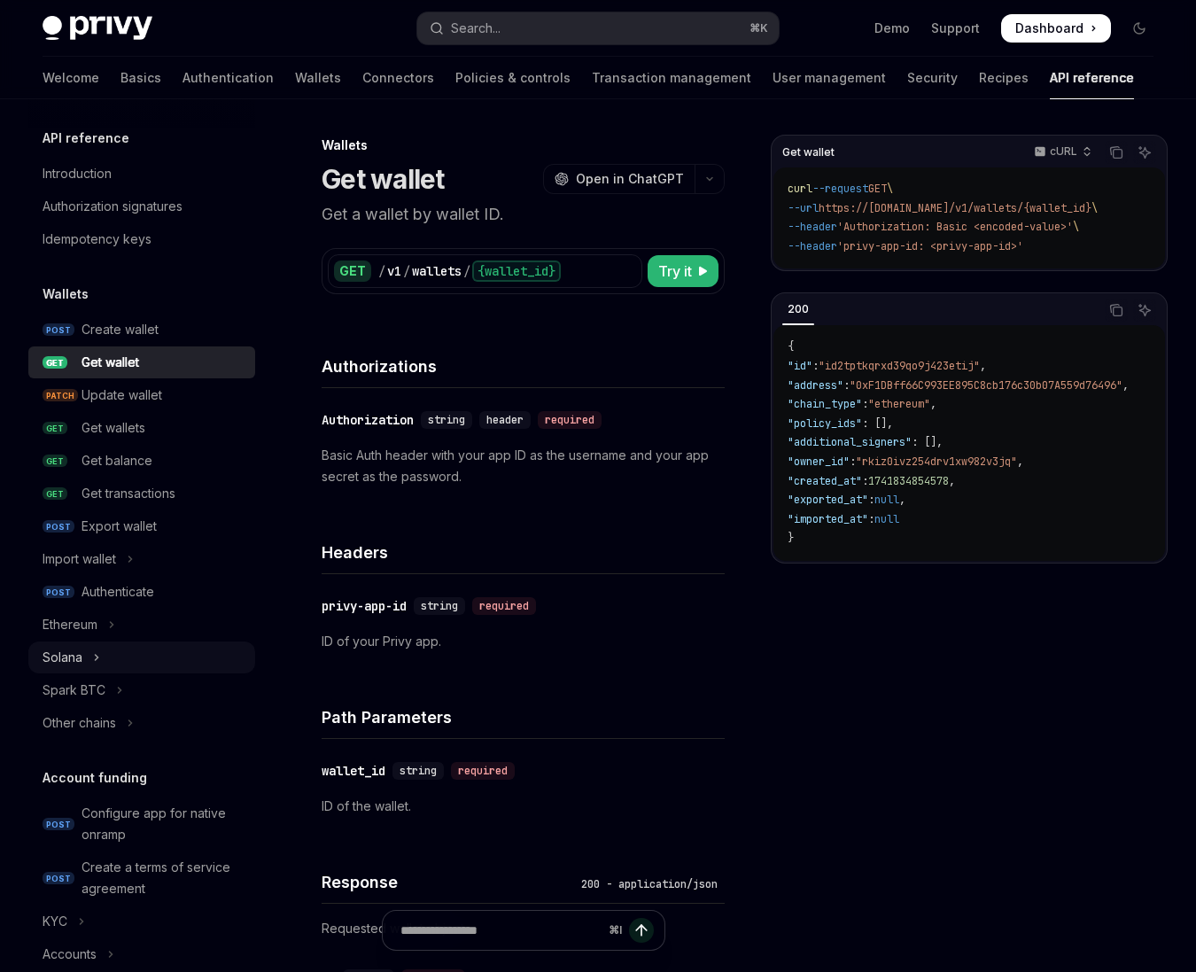
click at [117, 652] on button "Solana" at bounding box center [141, 658] width 227 height 32
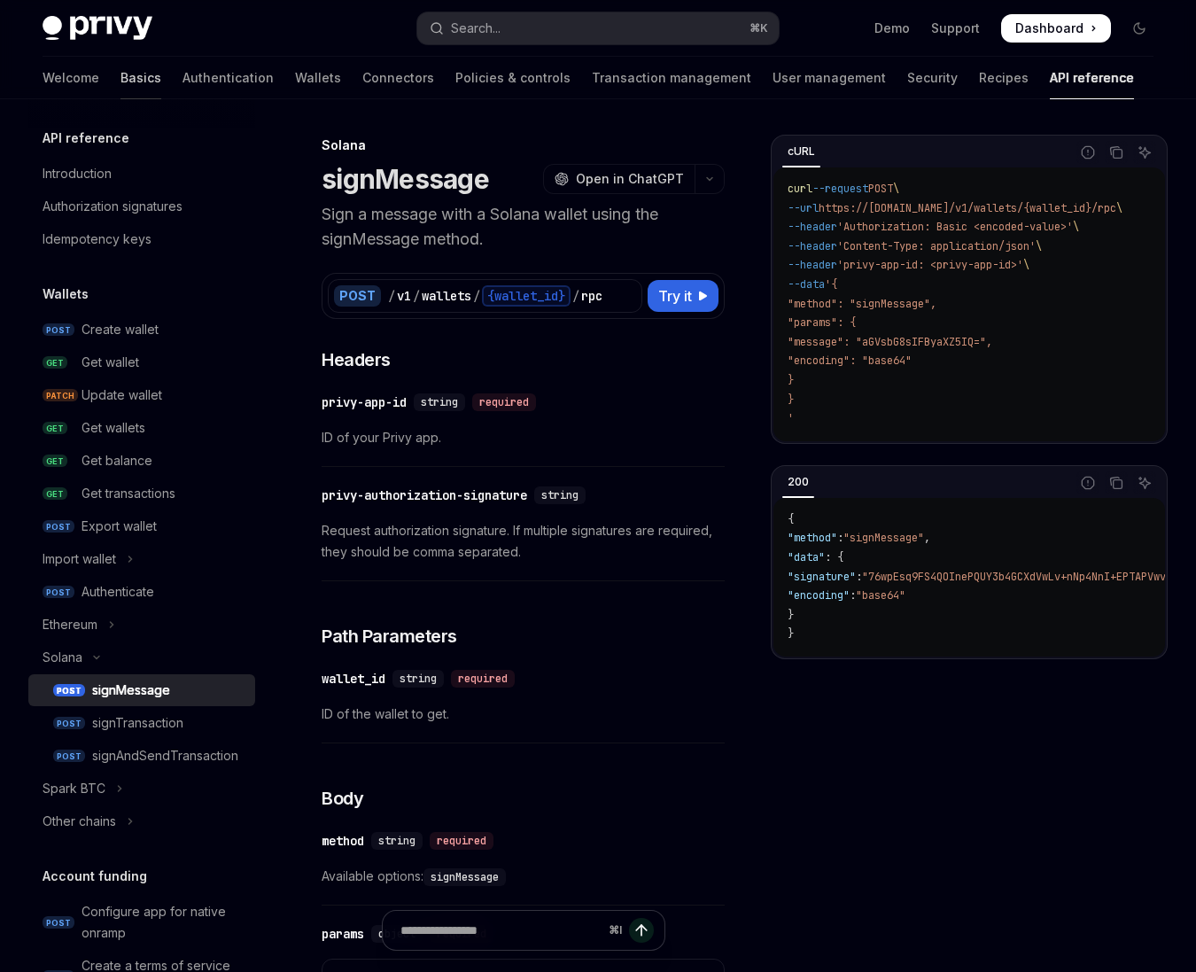
click at [121, 90] on link "Basics" at bounding box center [141, 78] width 41 height 43
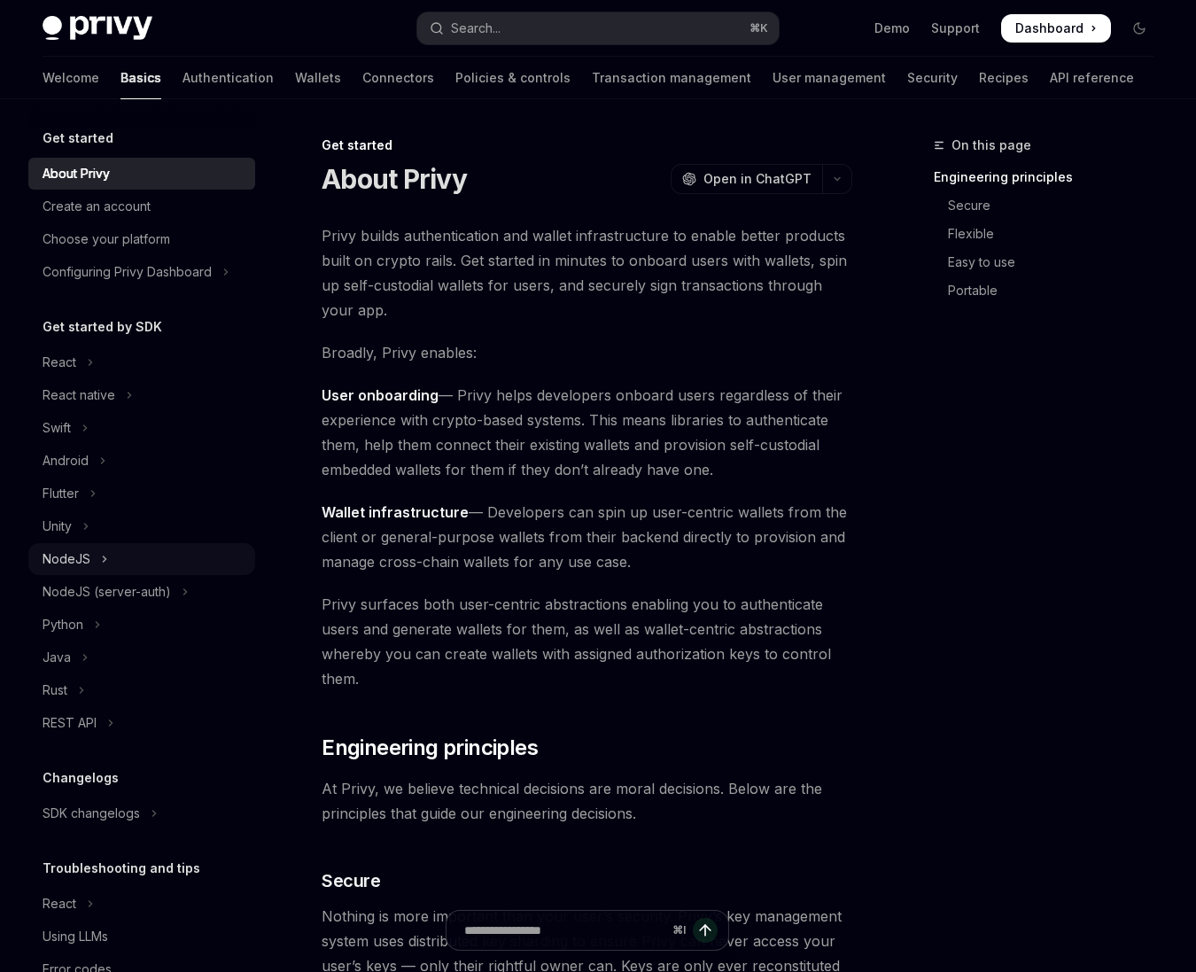
click at [140, 571] on button "NodeJS" at bounding box center [141, 559] width 227 height 32
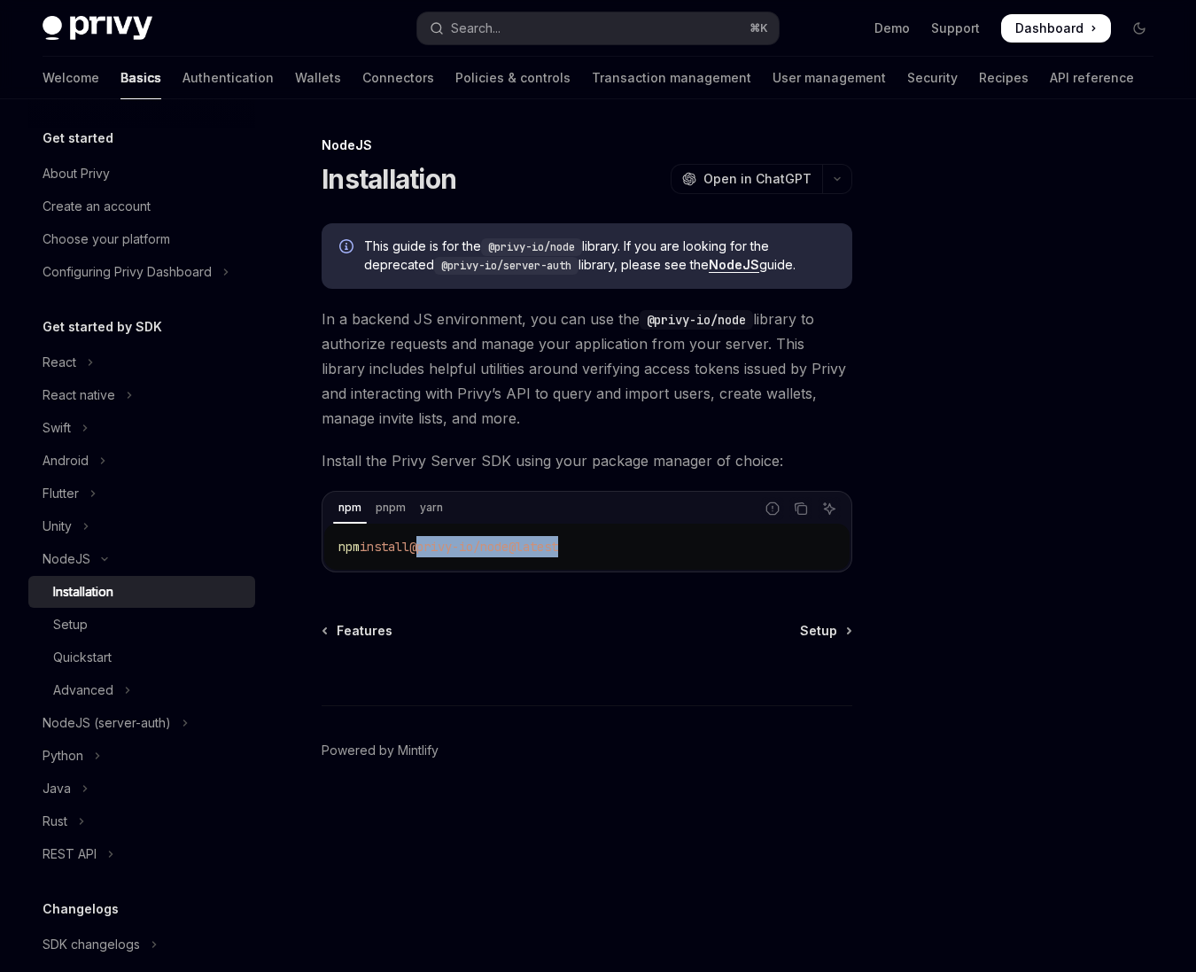
drag, startPoint x: 593, startPoint y: 548, endPoint x: 429, endPoint y: 547, distance: 163.9
click at [429, 547] on code "npm install @privy-io/node@latest" at bounding box center [586, 546] width 497 height 21
copy span "@privy-io/node@latest"
click at [160, 617] on div "Setup" at bounding box center [148, 624] width 191 height 21
type textarea "*"
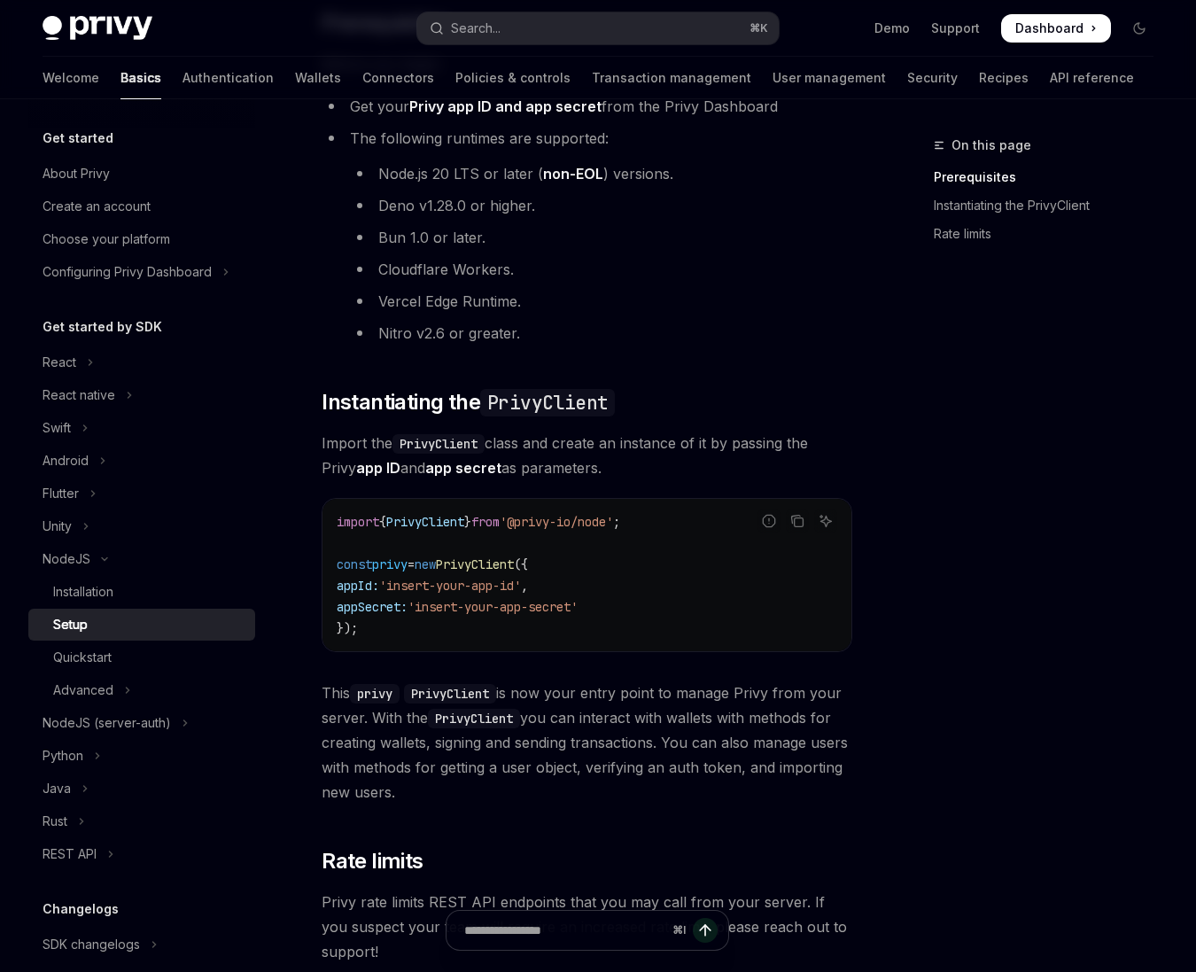
scroll to position [229, 0]
